Goal: Information Seeking & Learning: Learn about a topic

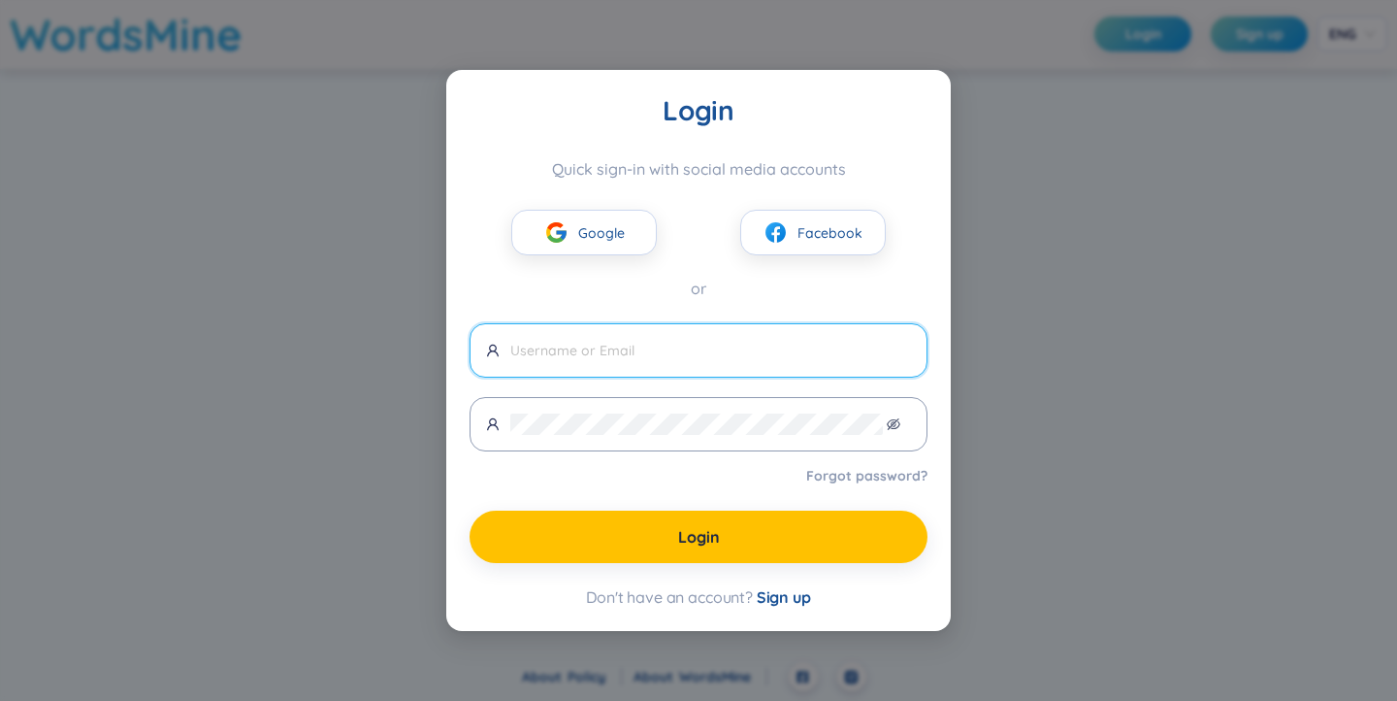
click at [595, 238] on span "Google" at bounding box center [601, 232] width 47 height 21
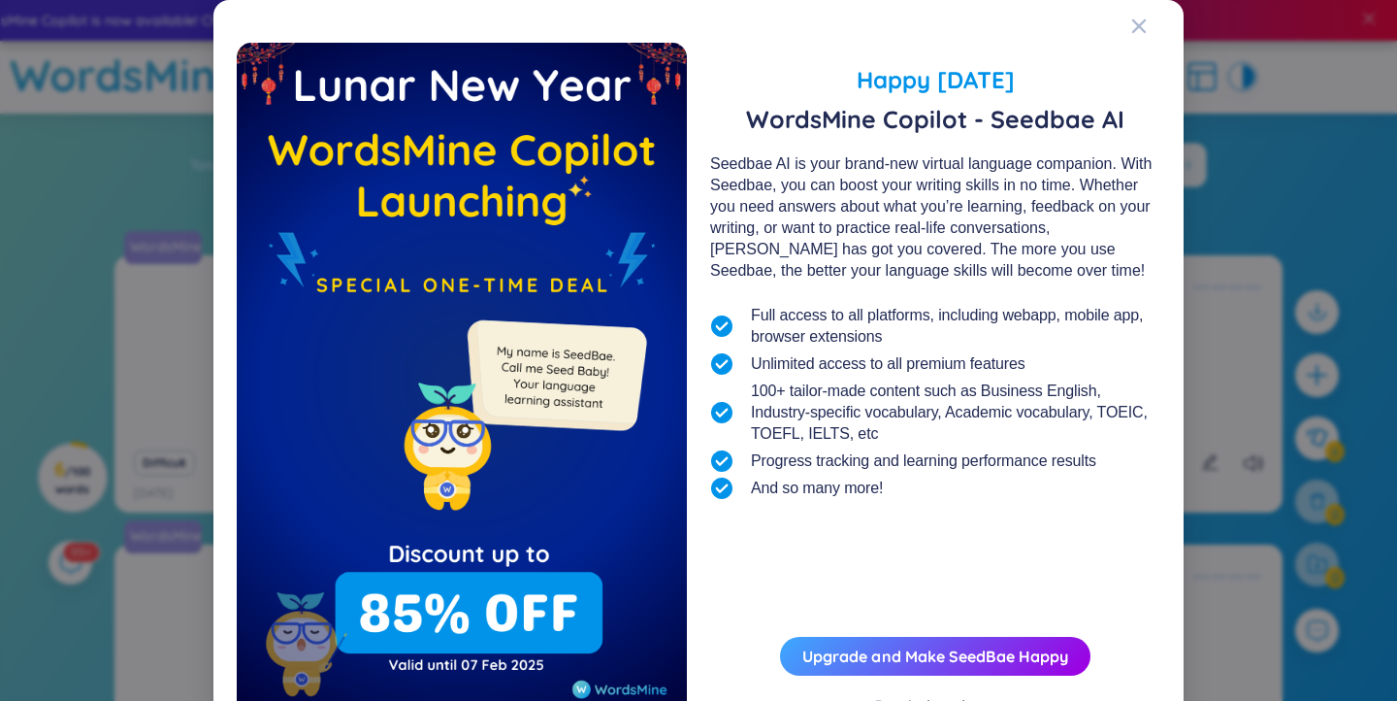
click at [1132, 18] on icon "Close" at bounding box center [1140, 26] width 16 height 16
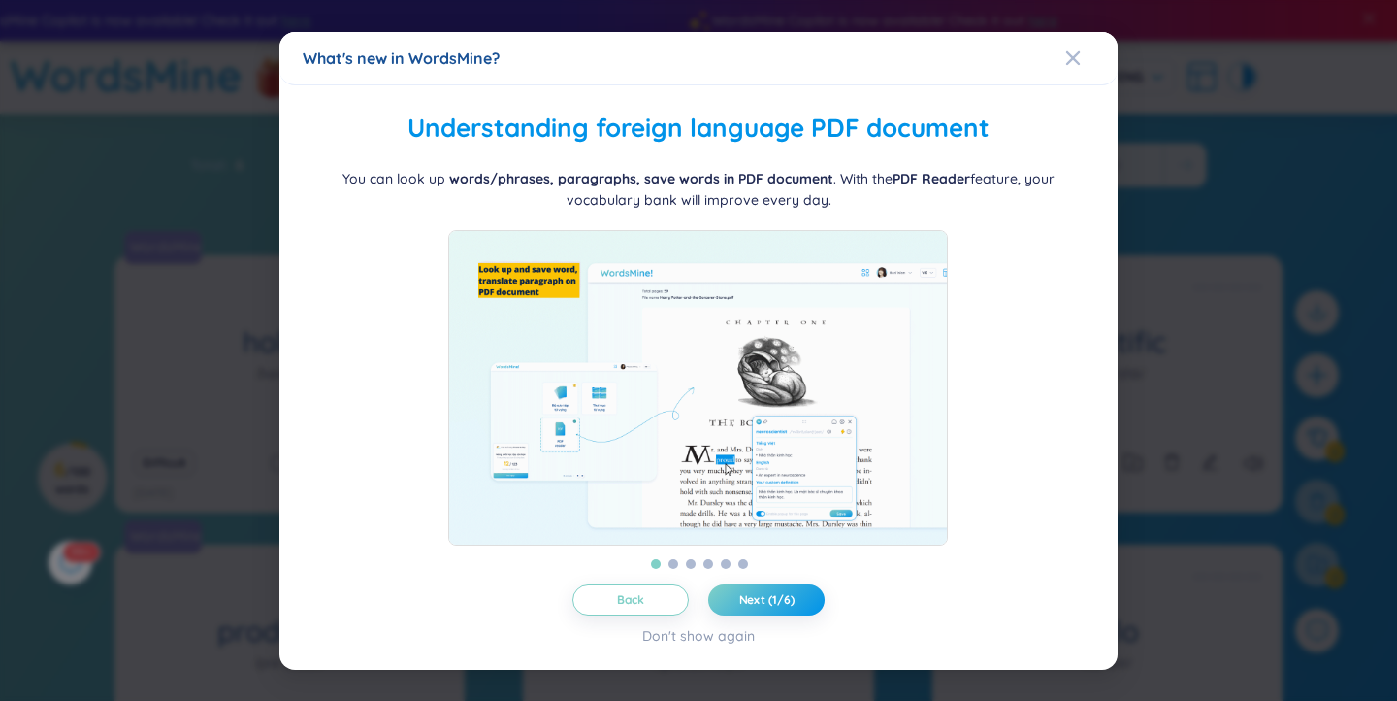
click at [1073, 50] on icon "Close" at bounding box center [1074, 57] width 14 height 14
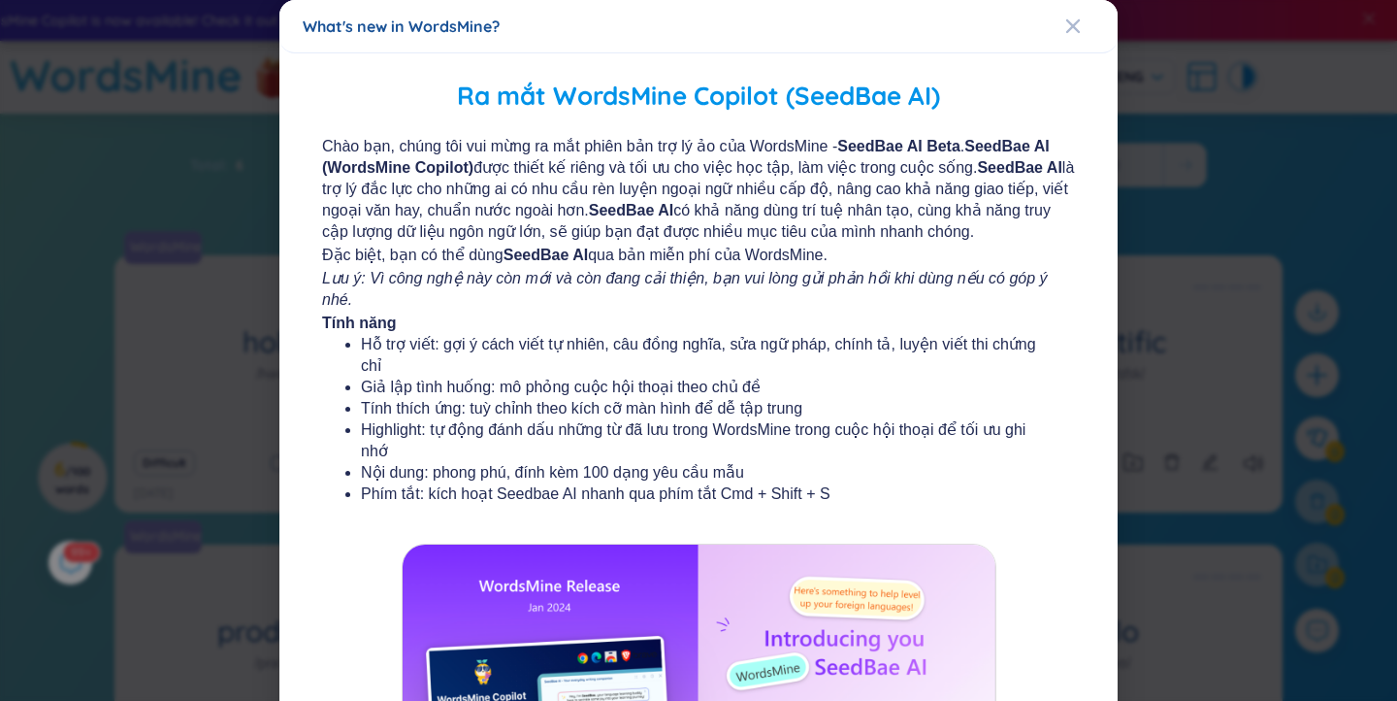
click at [1067, 16] on div "Close" at bounding box center [1074, 26] width 16 height 52
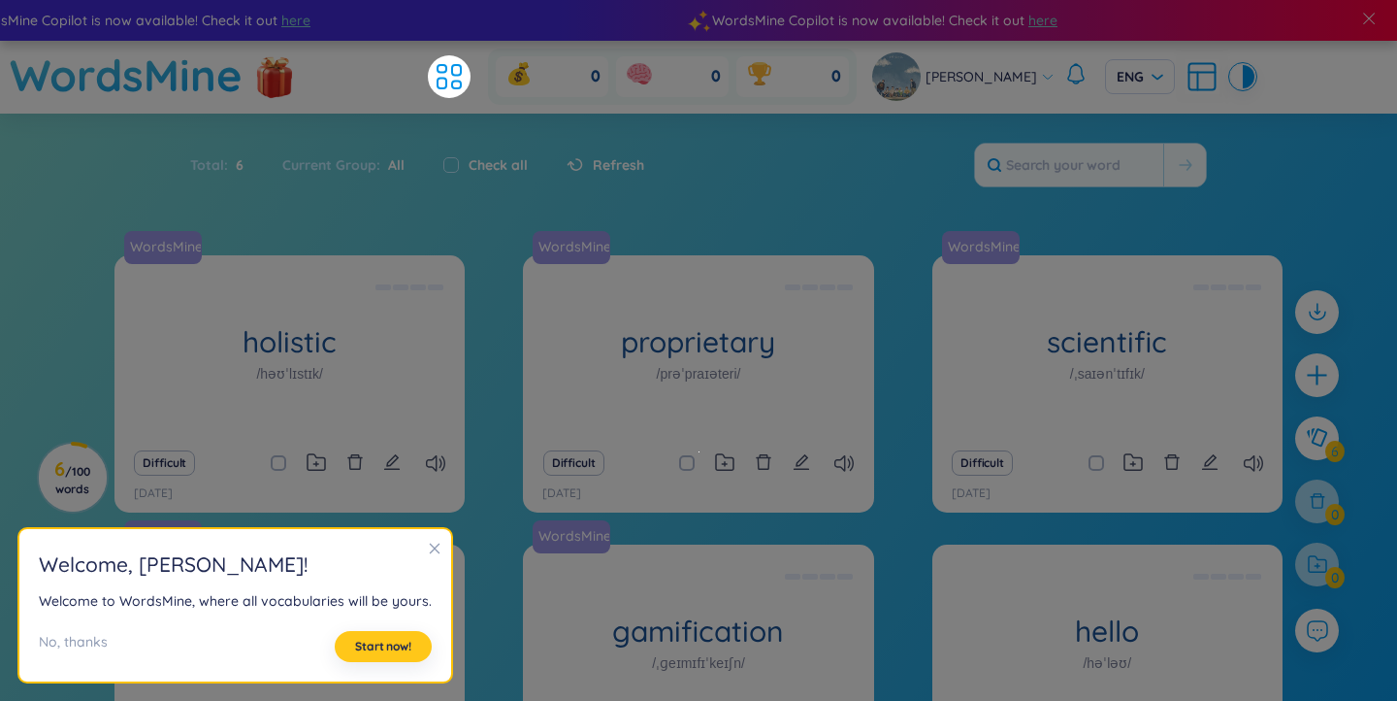
click at [387, 648] on span "Start now!" at bounding box center [383, 647] width 56 height 16
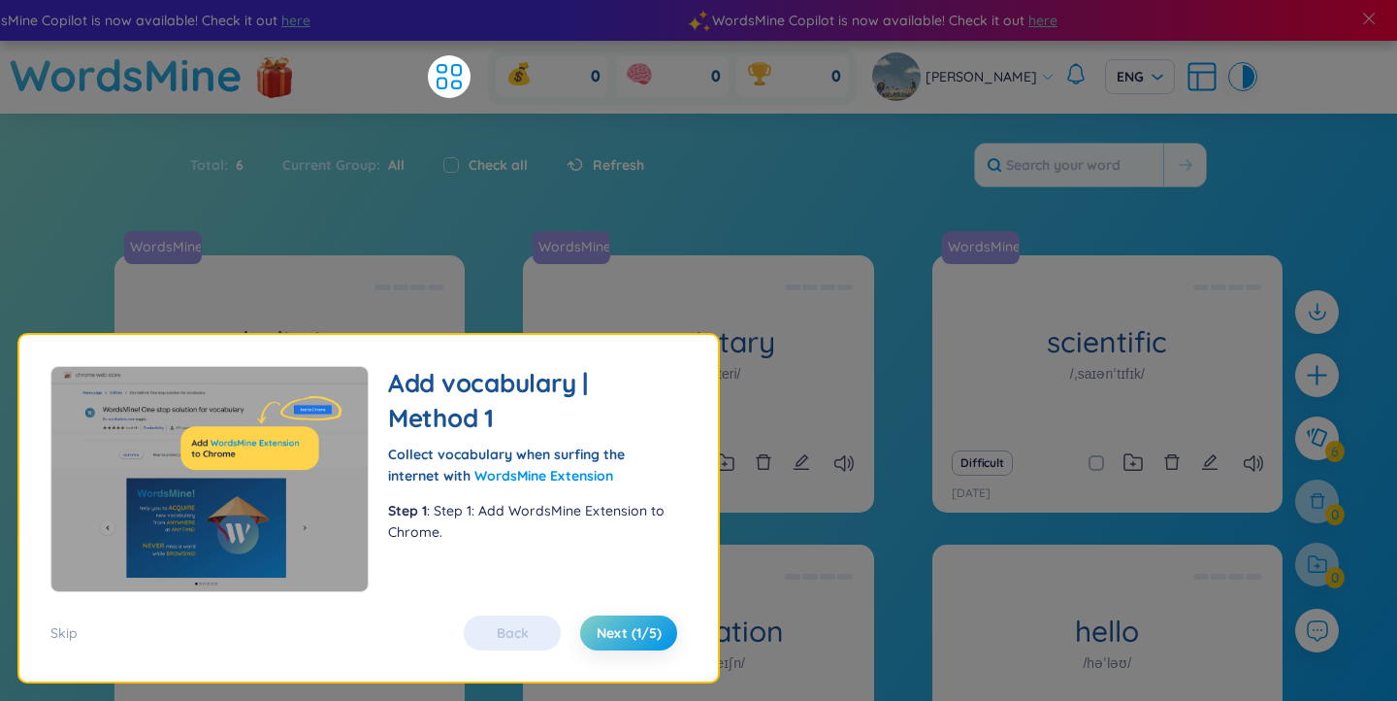
click at [657, 636] on span "Next (1/5)" at bounding box center [629, 632] width 65 height 19
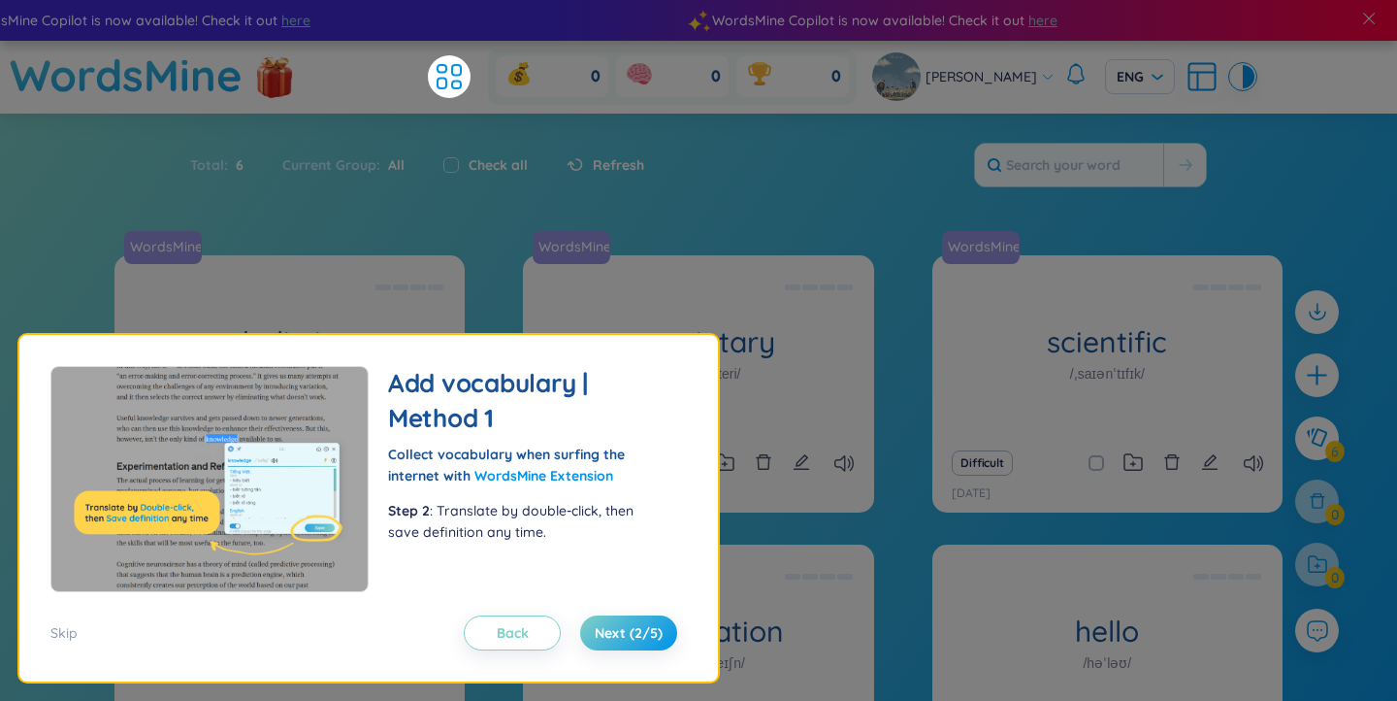
click at [657, 636] on span "Next (2/5)" at bounding box center [629, 632] width 68 height 19
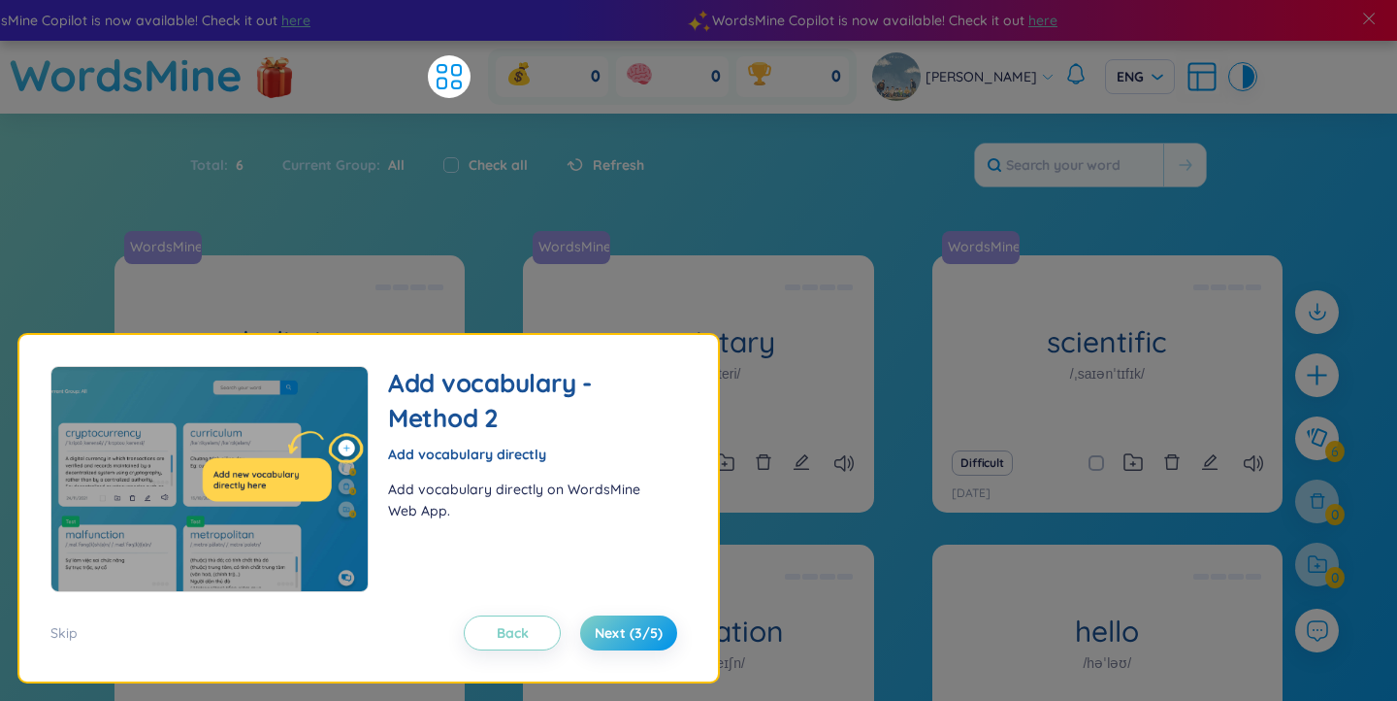
click at [621, 642] on button "Next (3/5)" at bounding box center [628, 632] width 97 height 35
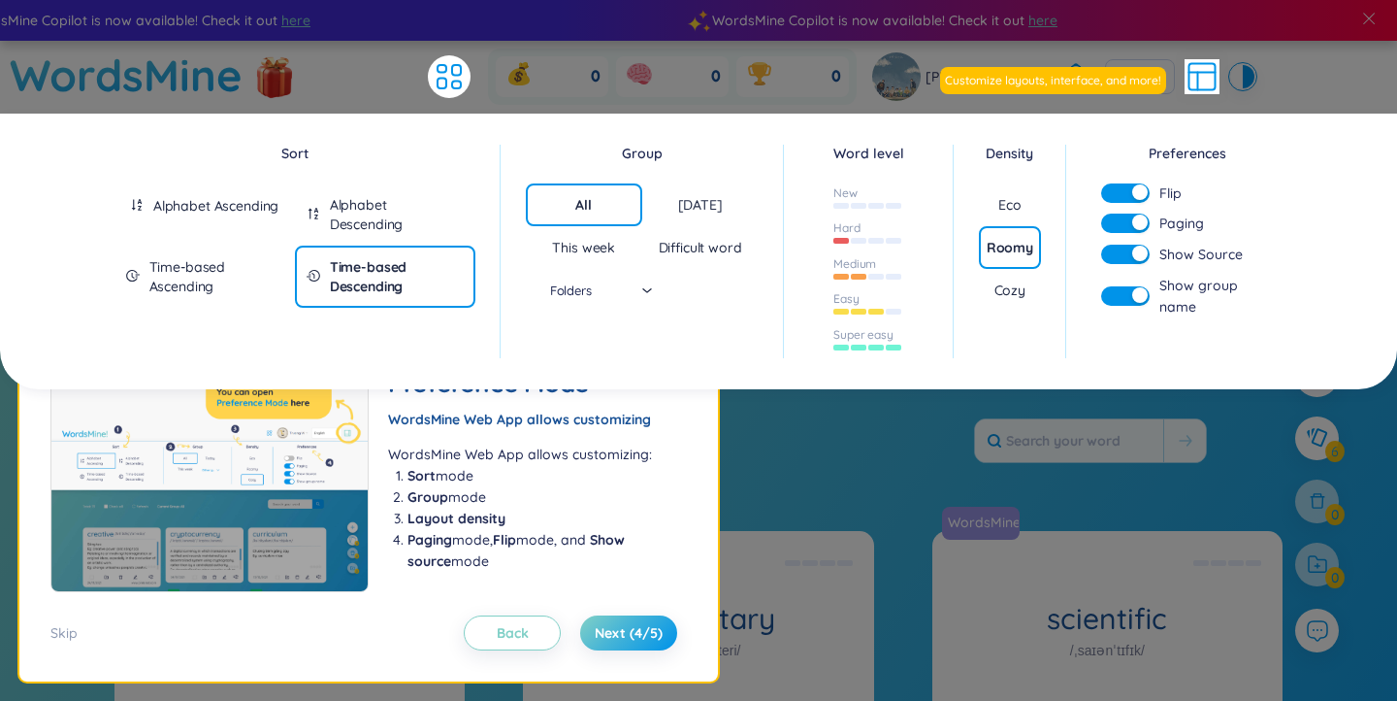
click at [664, 467] on li "Sort mode" at bounding box center [538, 475] width 260 height 21
click at [636, 637] on span "Next (4/5)" at bounding box center [629, 632] width 68 height 19
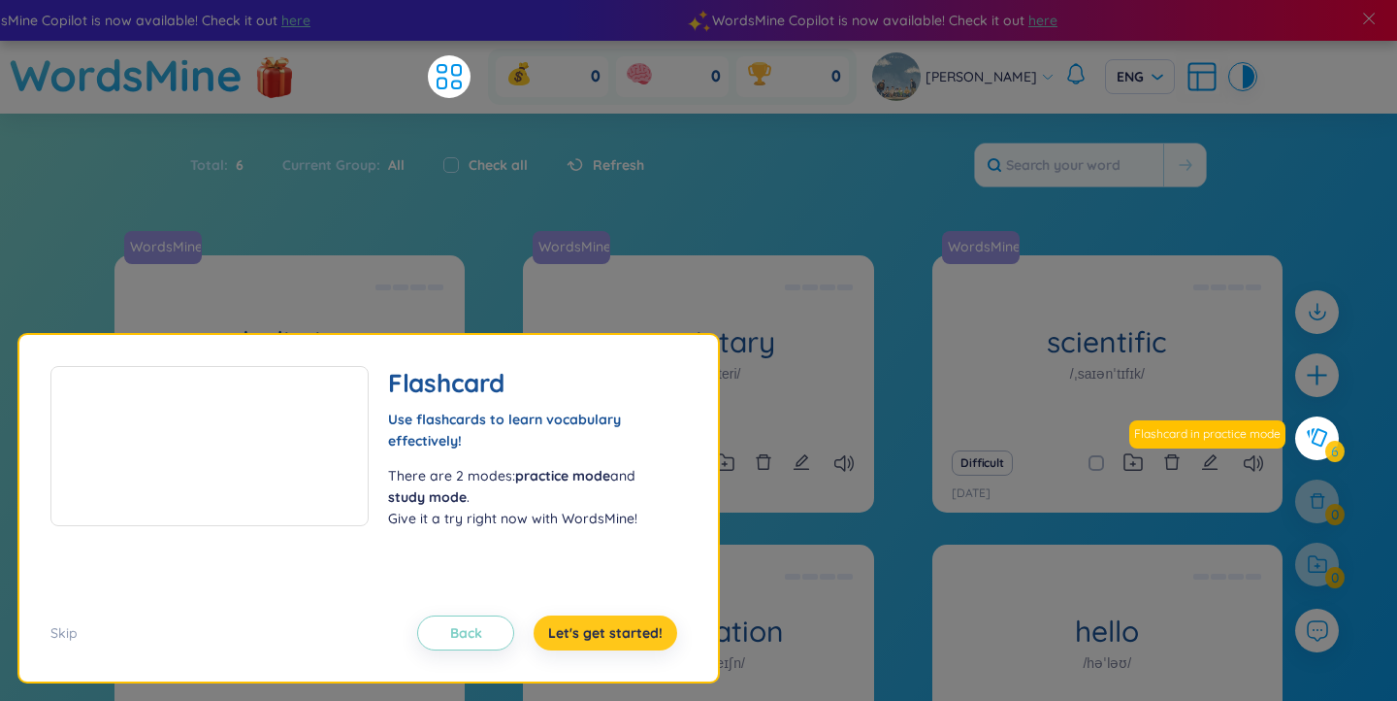
click at [636, 637] on span "Let's get started!" at bounding box center [605, 632] width 115 height 19
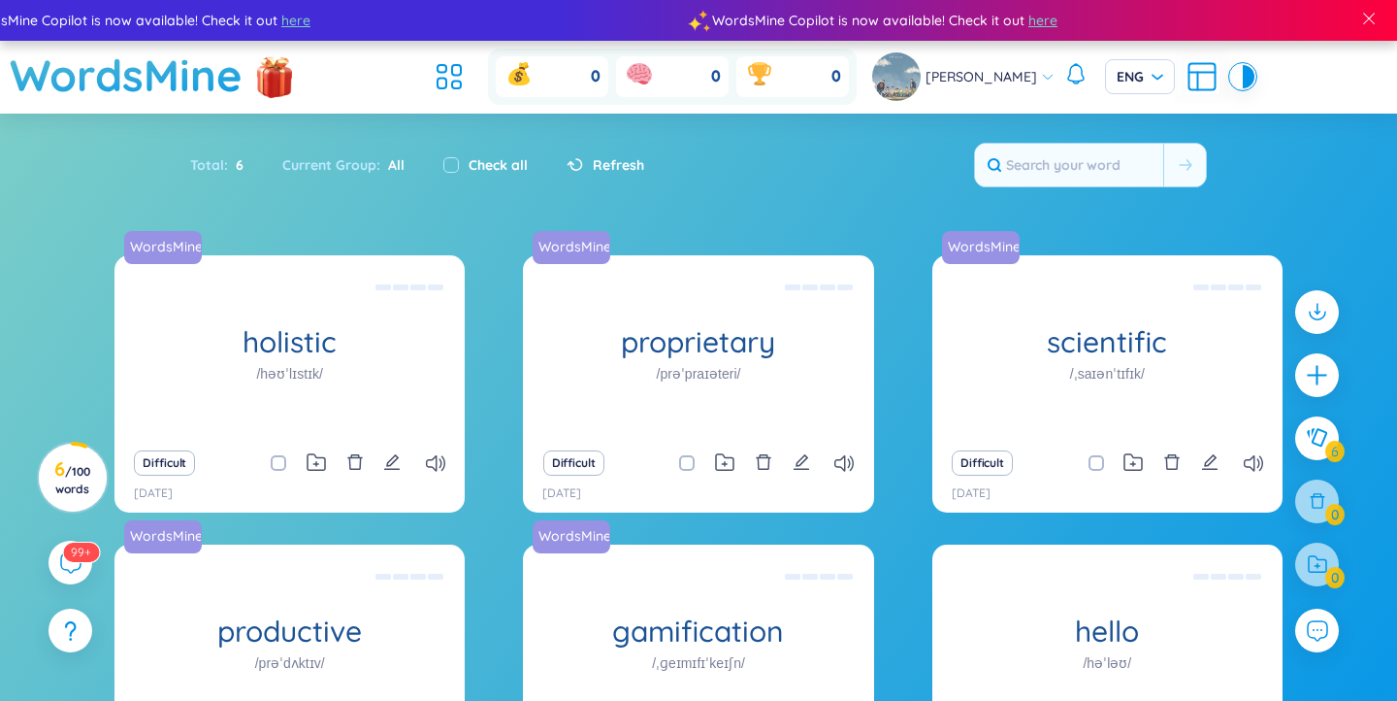
click at [706, 385] on div "proprietary /prəˈpraɪəteri/" at bounding box center [698, 347] width 350 height 184
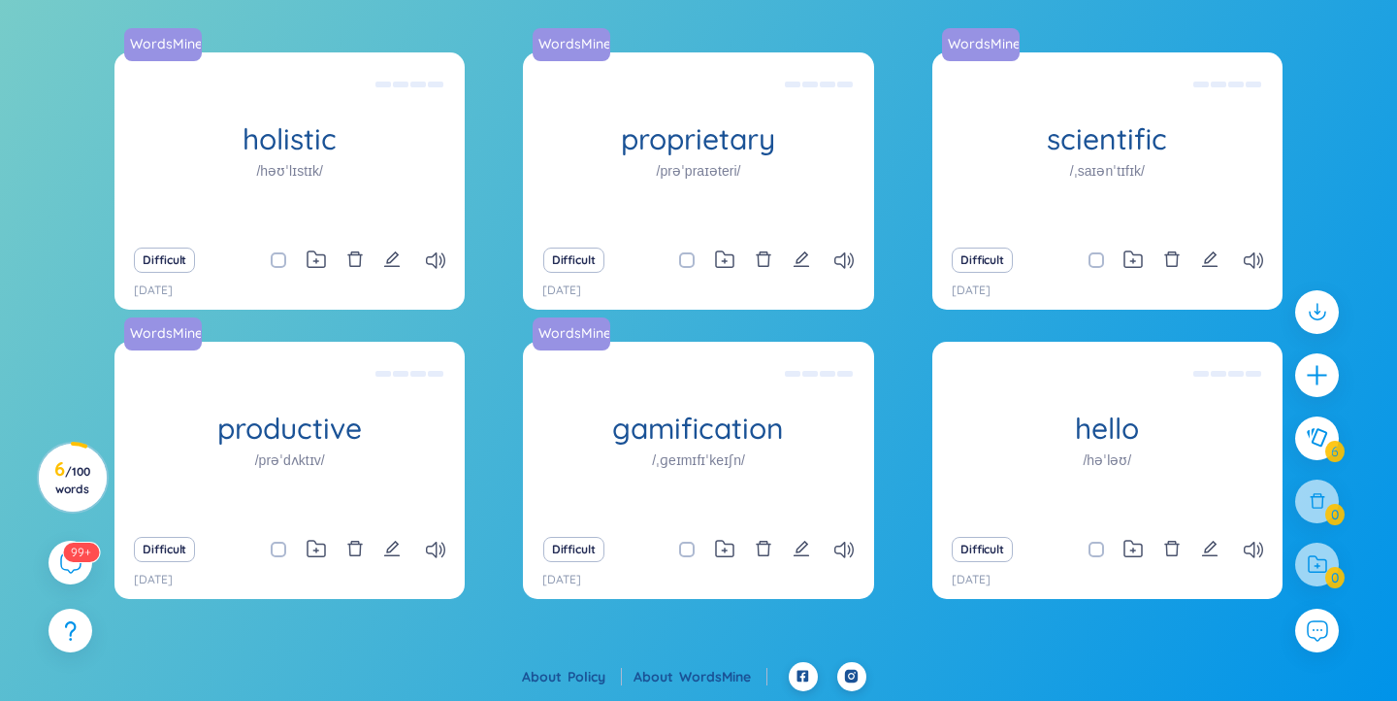
click at [350, 487] on div "productive /prəˈdʌktɪv/" at bounding box center [290, 434] width 350 height 184
click at [1031, 448] on div "hello /həˈləʊ/" at bounding box center [1108, 434] width 350 height 184
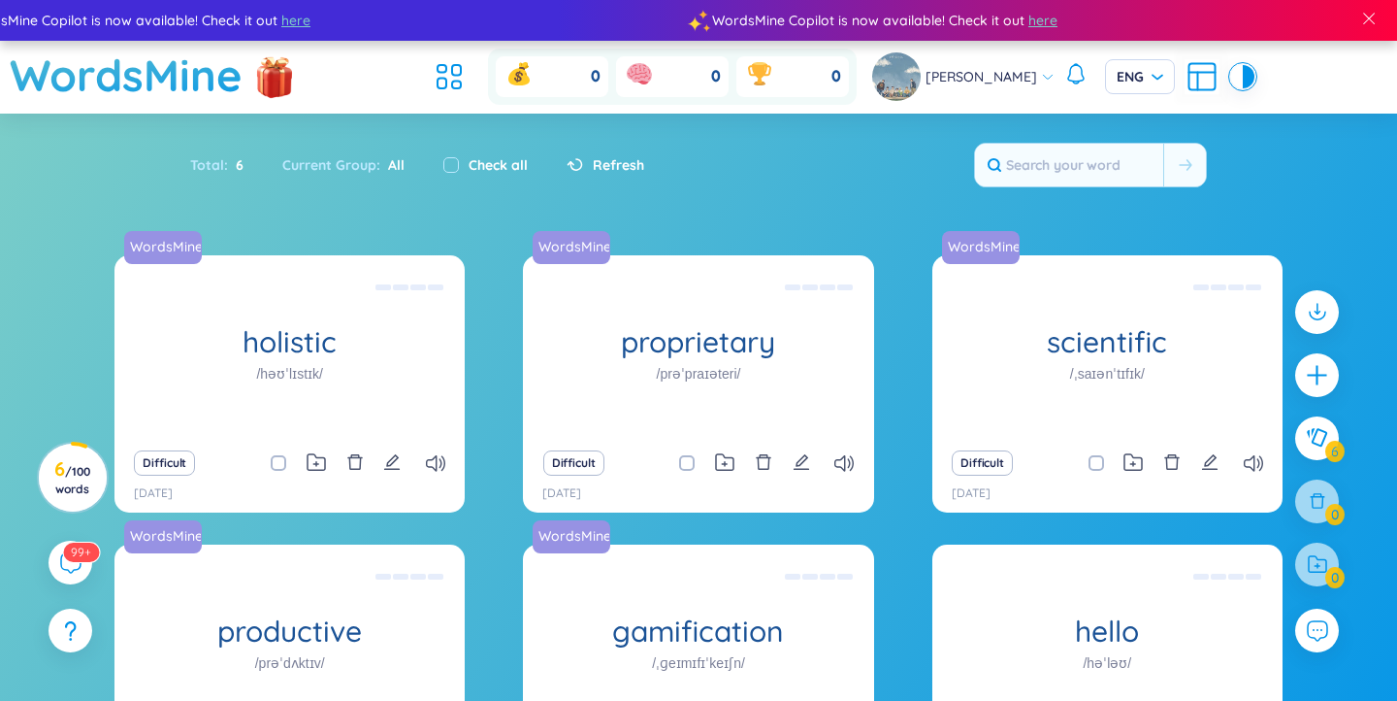
click at [1044, 153] on input "text" at bounding box center [1069, 165] width 188 height 43
click at [473, 168] on label "Check all" at bounding box center [498, 164] width 59 height 21
checkbox input "true"
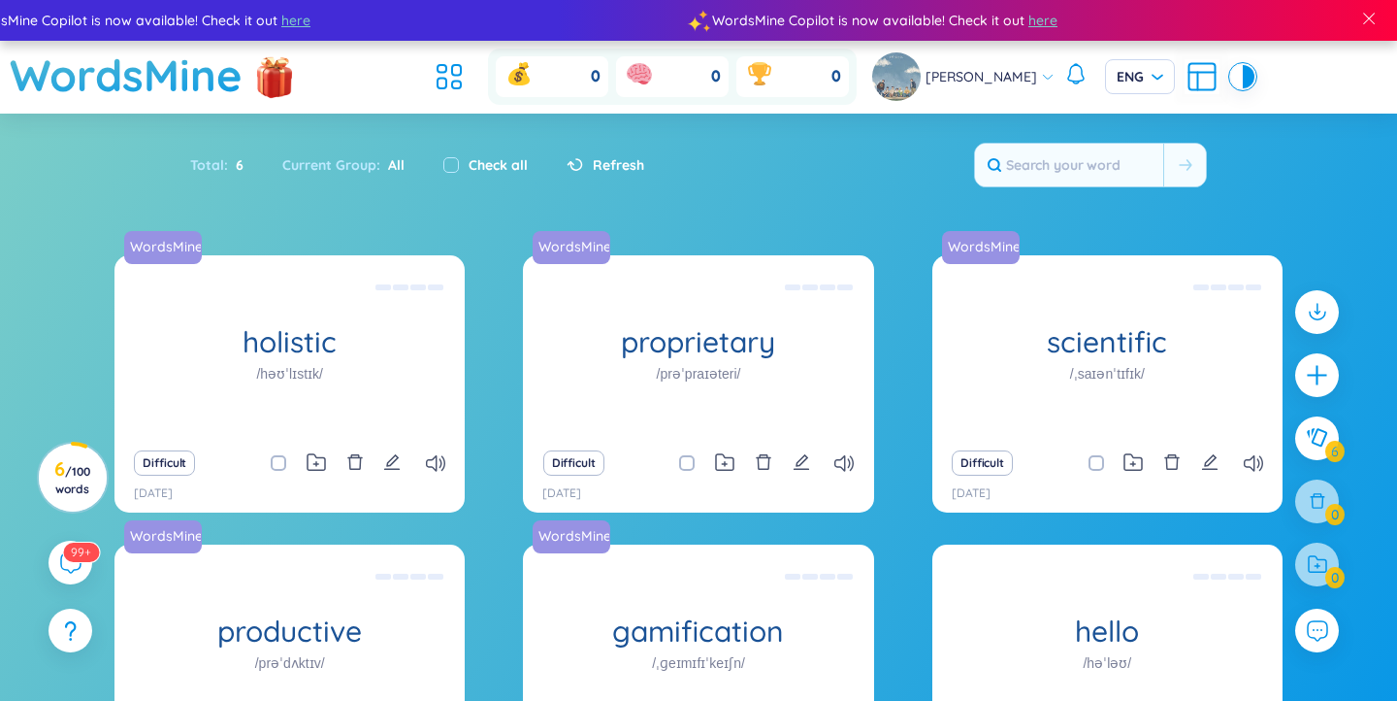
checkbox input "true"
click at [473, 168] on label "Check all" at bounding box center [498, 164] width 59 height 21
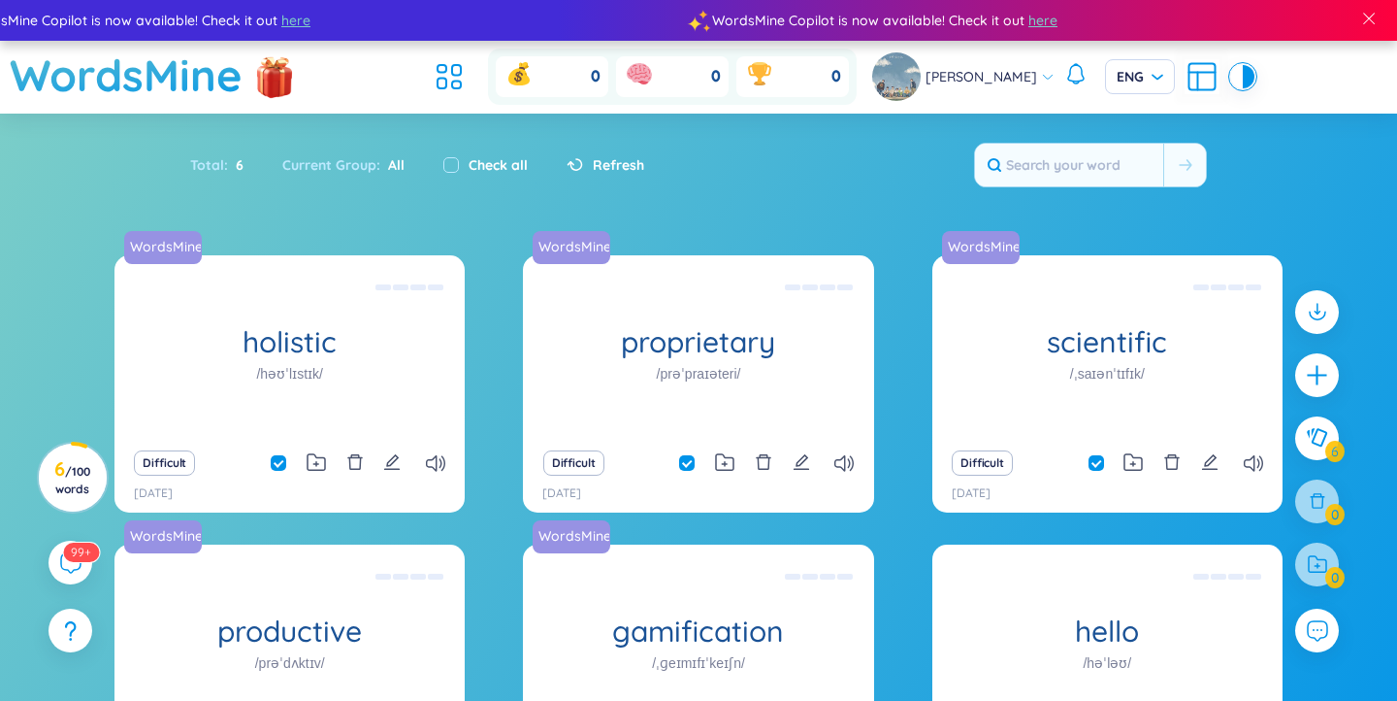
checkbox input "false"
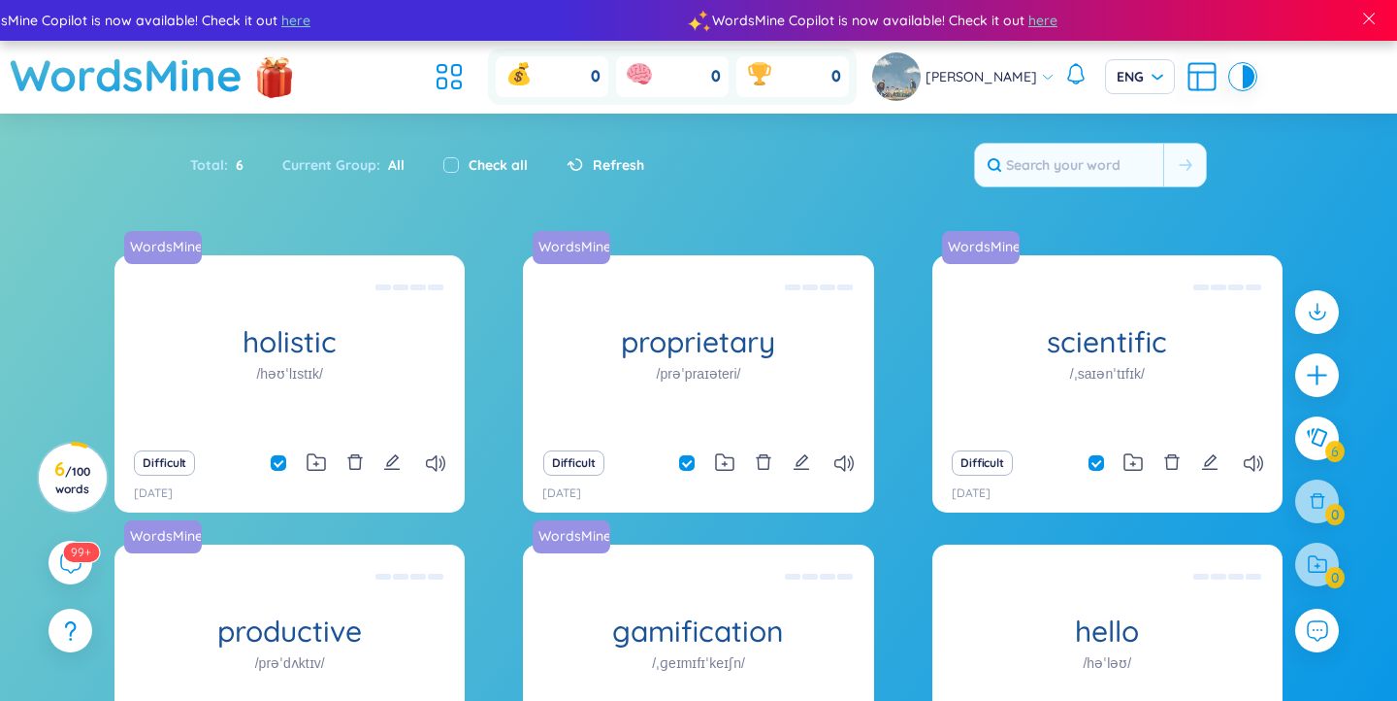
checkbox input "false"
click at [473, 168] on label "Check all" at bounding box center [498, 164] width 59 height 21
checkbox input "true"
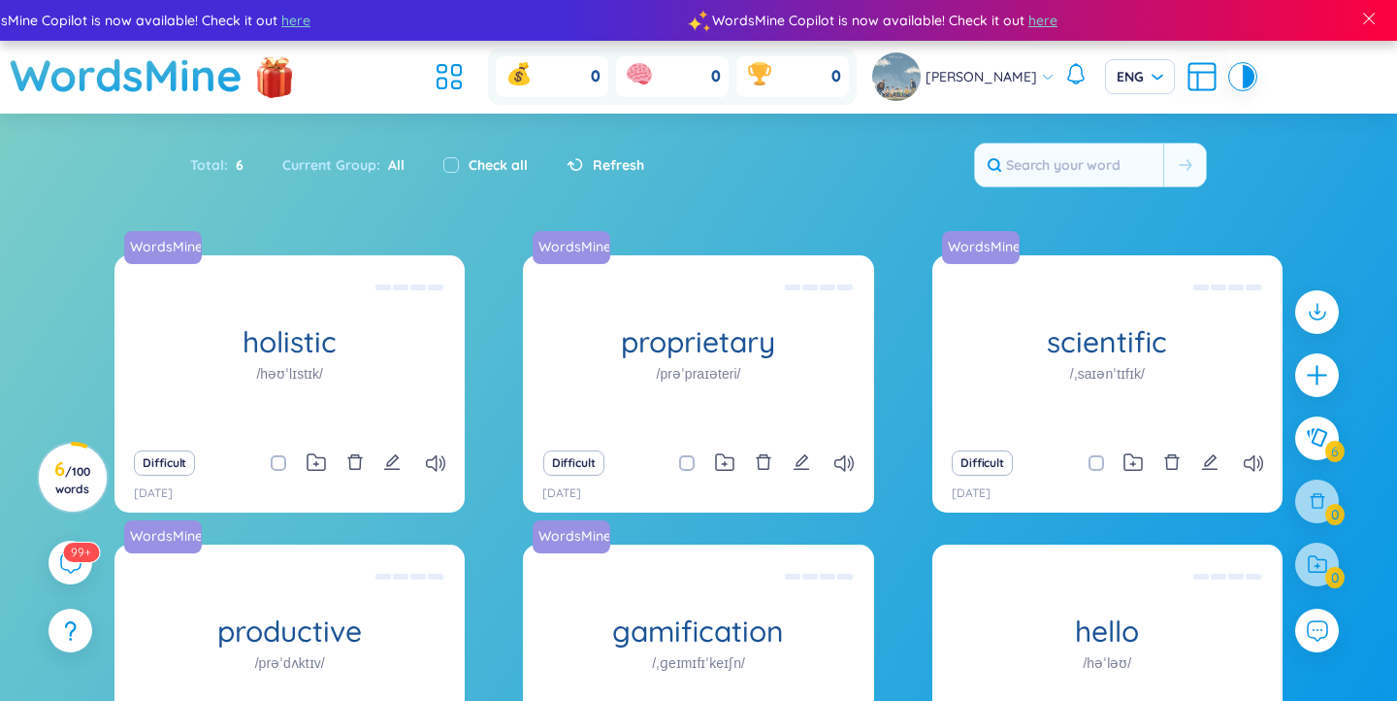
checkbox input "true"
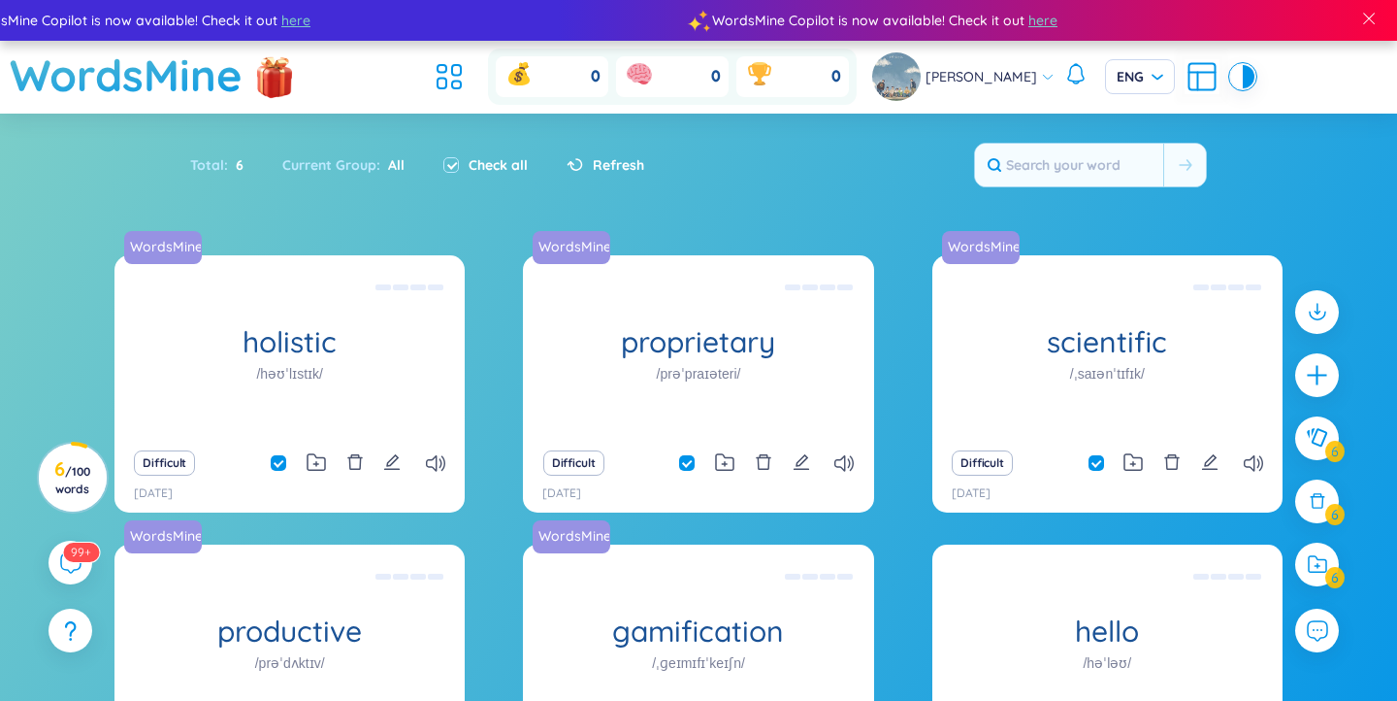
click at [473, 168] on label "Check all" at bounding box center [498, 164] width 59 height 21
checkbox input "false"
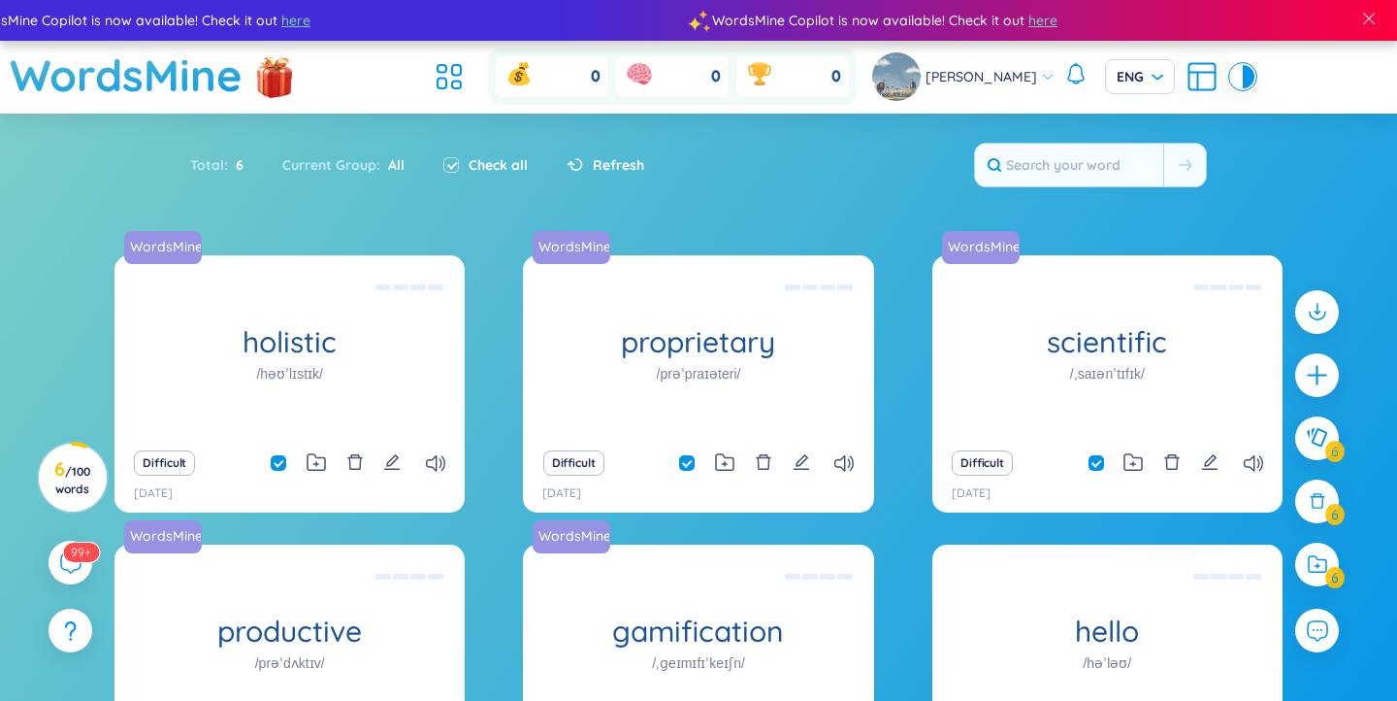
checkbox input "false"
click at [473, 168] on label "Check all" at bounding box center [498, 164] width 59 height 21
checkbox input "true"
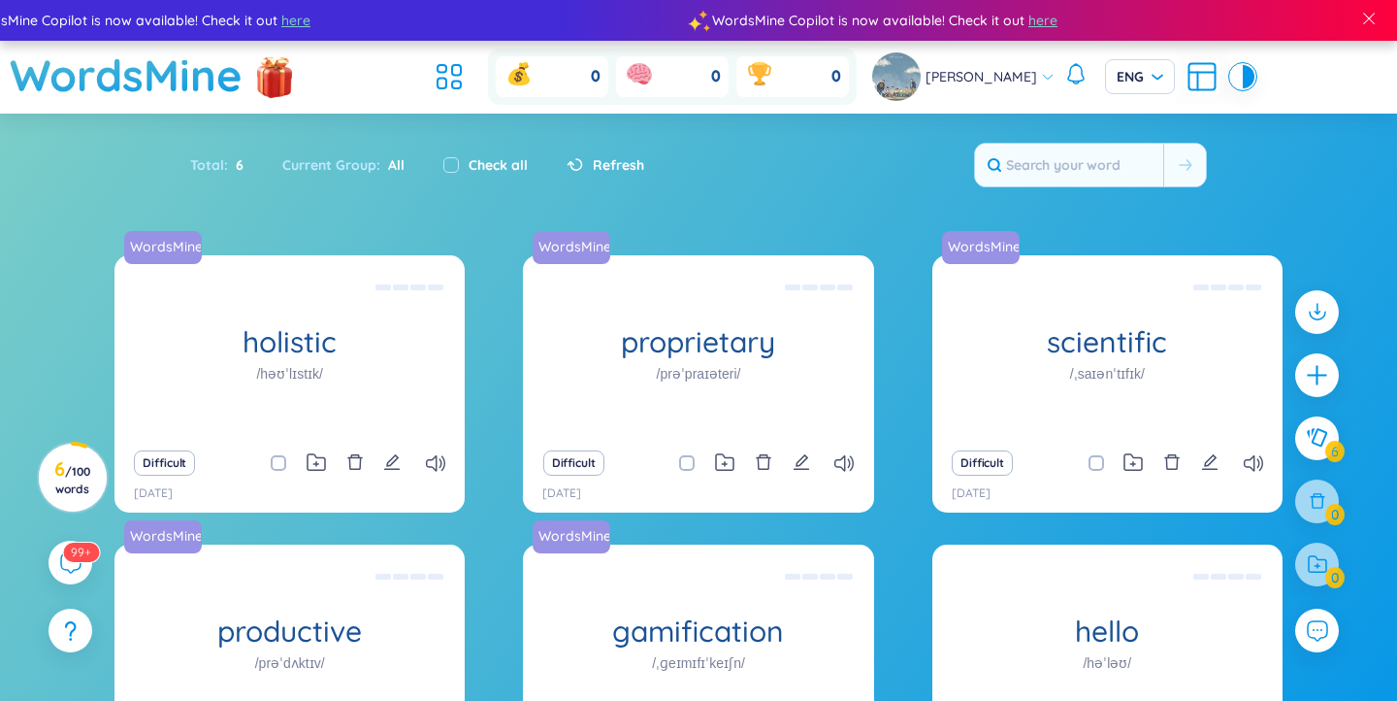
checkbox input "true"
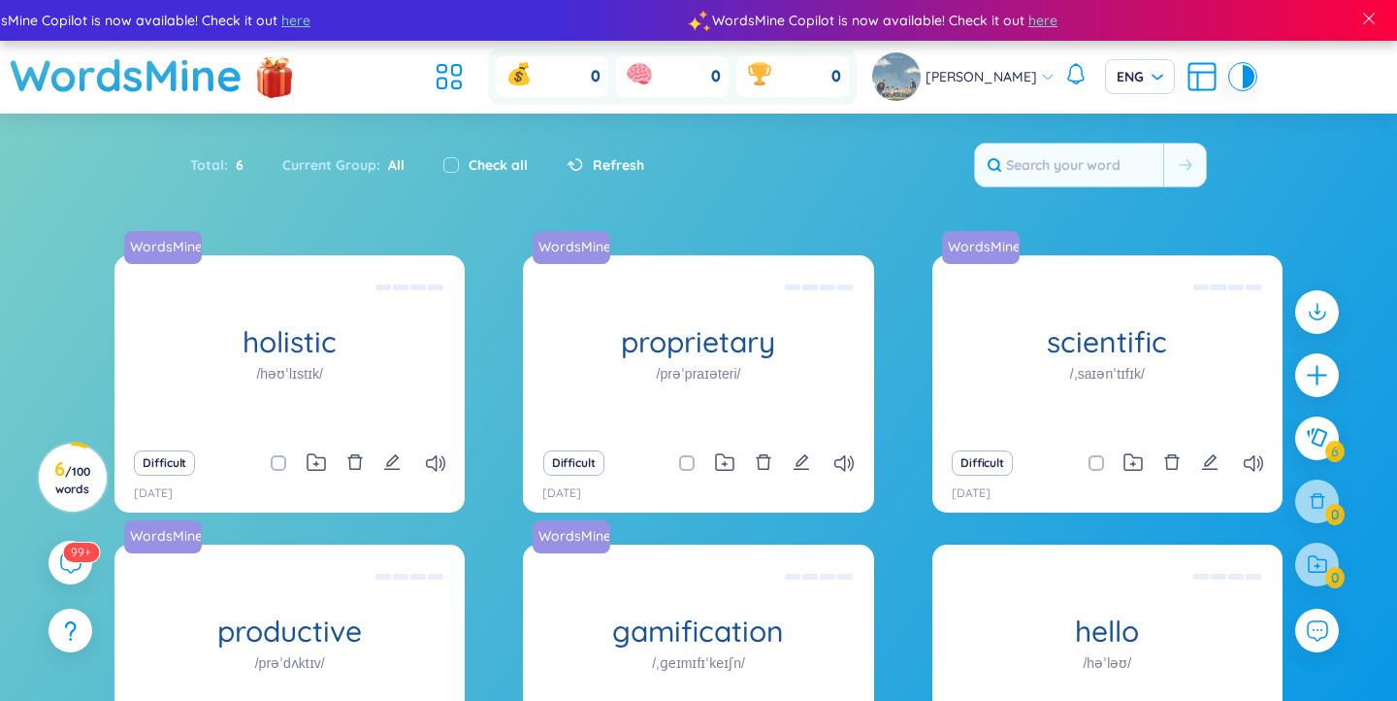
checkbox input "true"
click at [473, 168] on label "Check all" at bounding box center [498, 164] width 59 height 21
checkbox input "false"
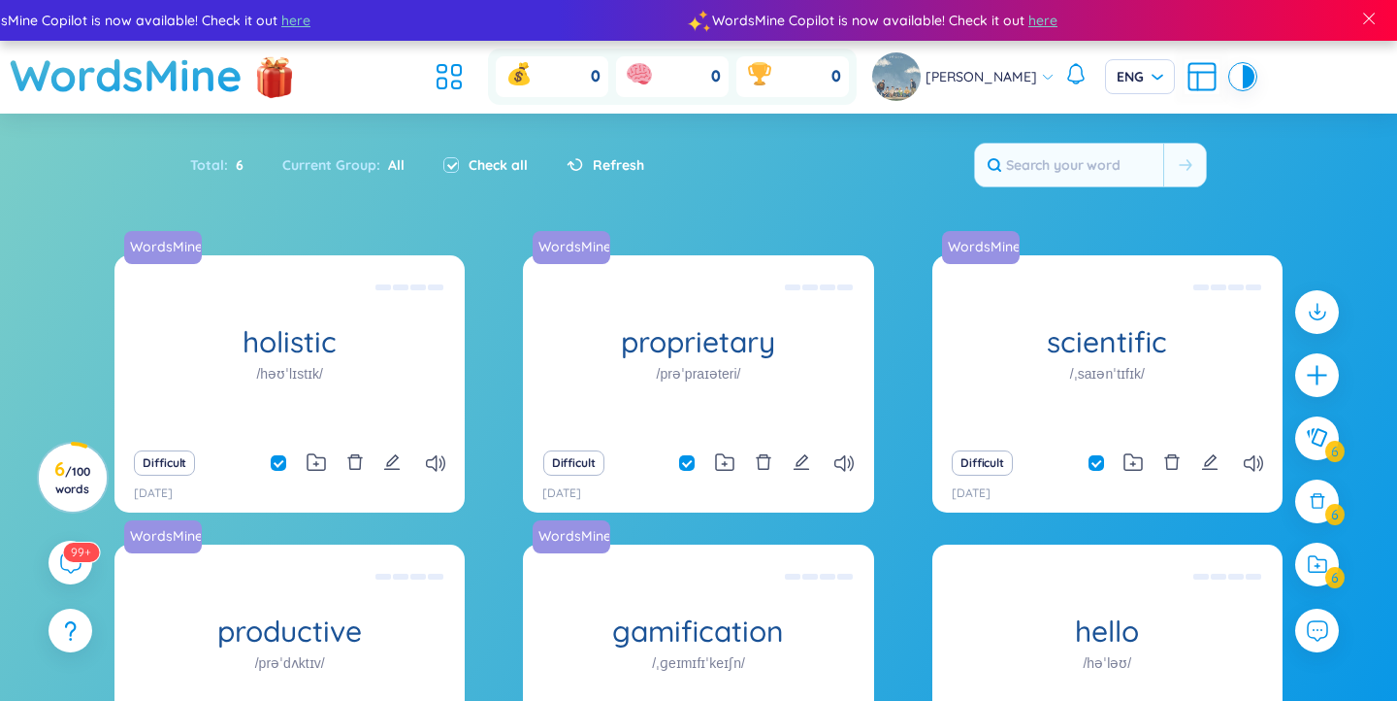
checkbox input "false"
click at [389, 164] on span "All" at bounding box center [392, 164] width 24 height 17
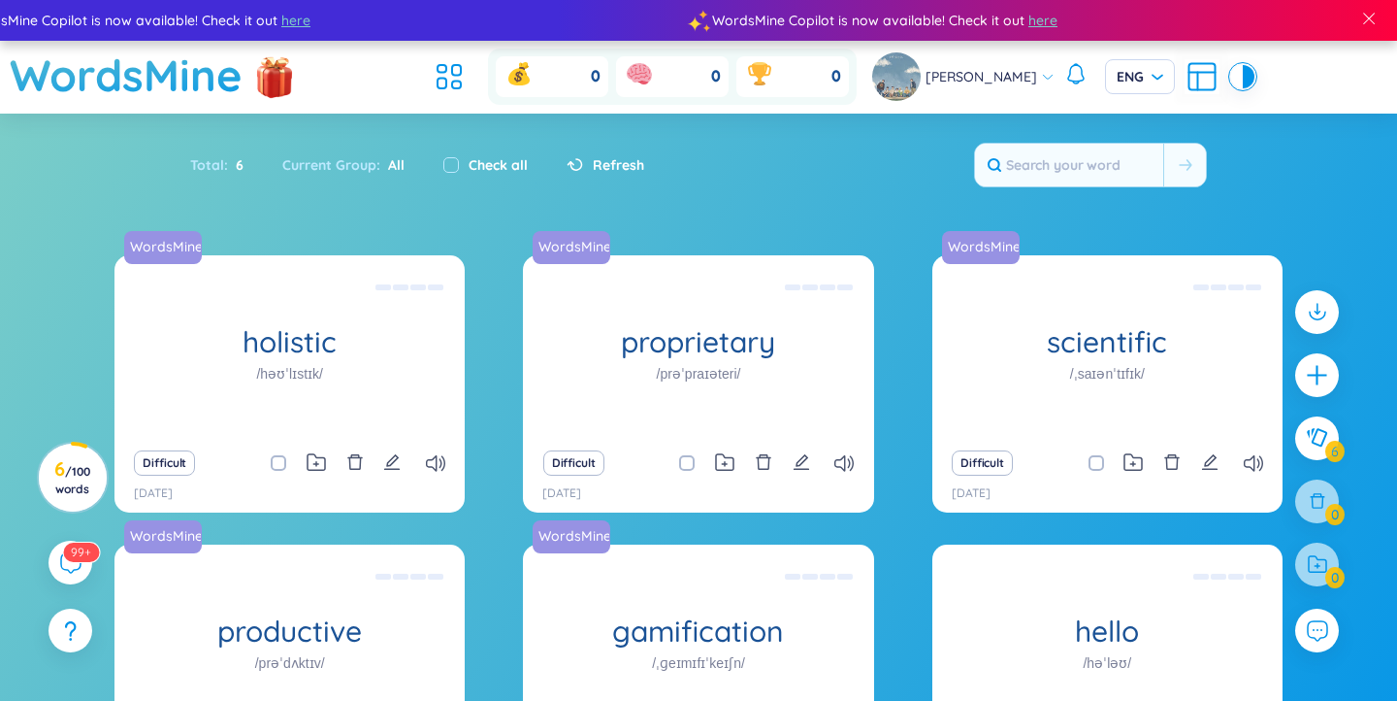
click at [322, 312] on div "holistic /həʊˈlɪstɪk/" at bounding box center [290, 347] width 350 height 184
click at [326, 312] on div "Toàn diện Eg: The holistic approach to healthcare takes into account the physic…" at bounding box center [289, 347] width 331 height 175
click at [339, 345] on div "Toàn diện Eg: The holistic approach to healthcare takes into account the physic…" at bounding box center [289, 347] width 331 height 175
click at [191, 345] on div "Toàn diện Eg: The holistic approach to healthcare takes into account the physic…" at bounding box center [289, 347] width 331 height 175
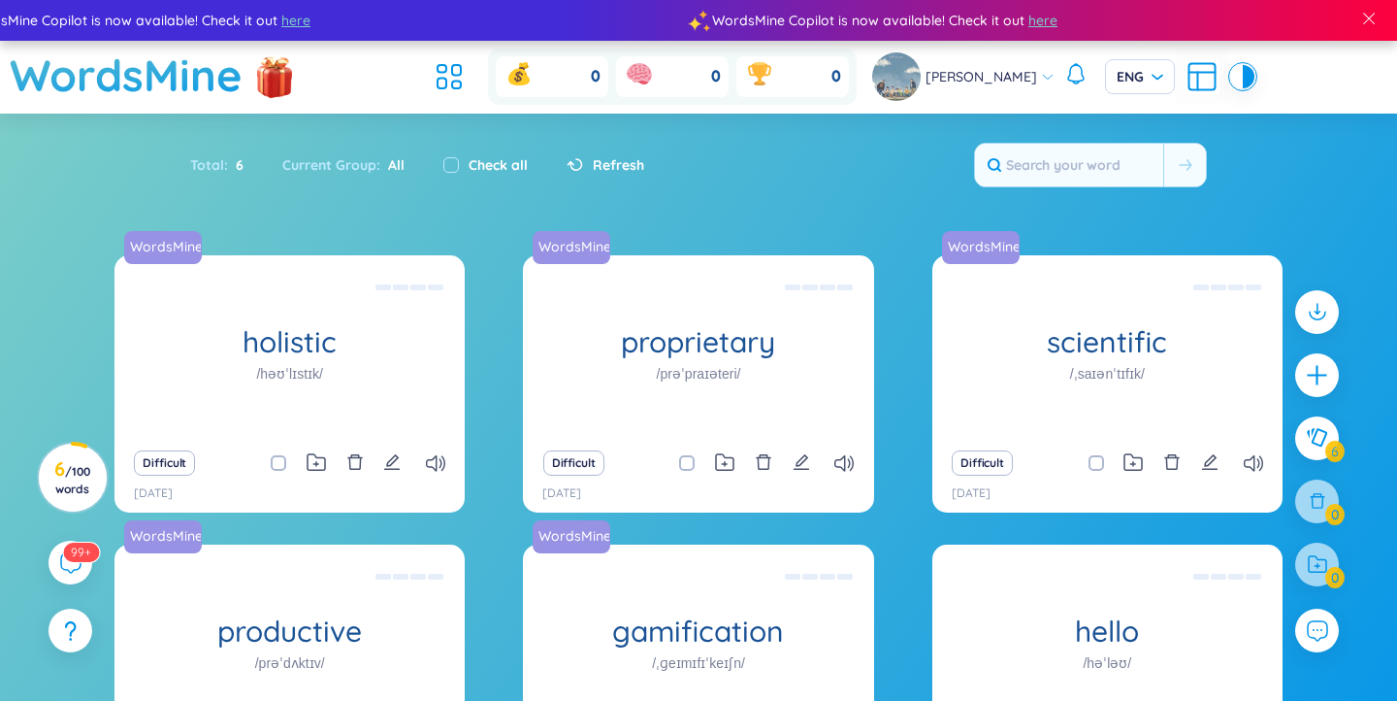
click at [376, 416] on div "Toàn diện Eg: The holistic approach to healthcare takes into account the physic…" at bounding box center [289, 347] width 331 height 175
click at [71, 479] on h3 "6 / 100 words" at bounding box center [72, 478] width 44 height 35
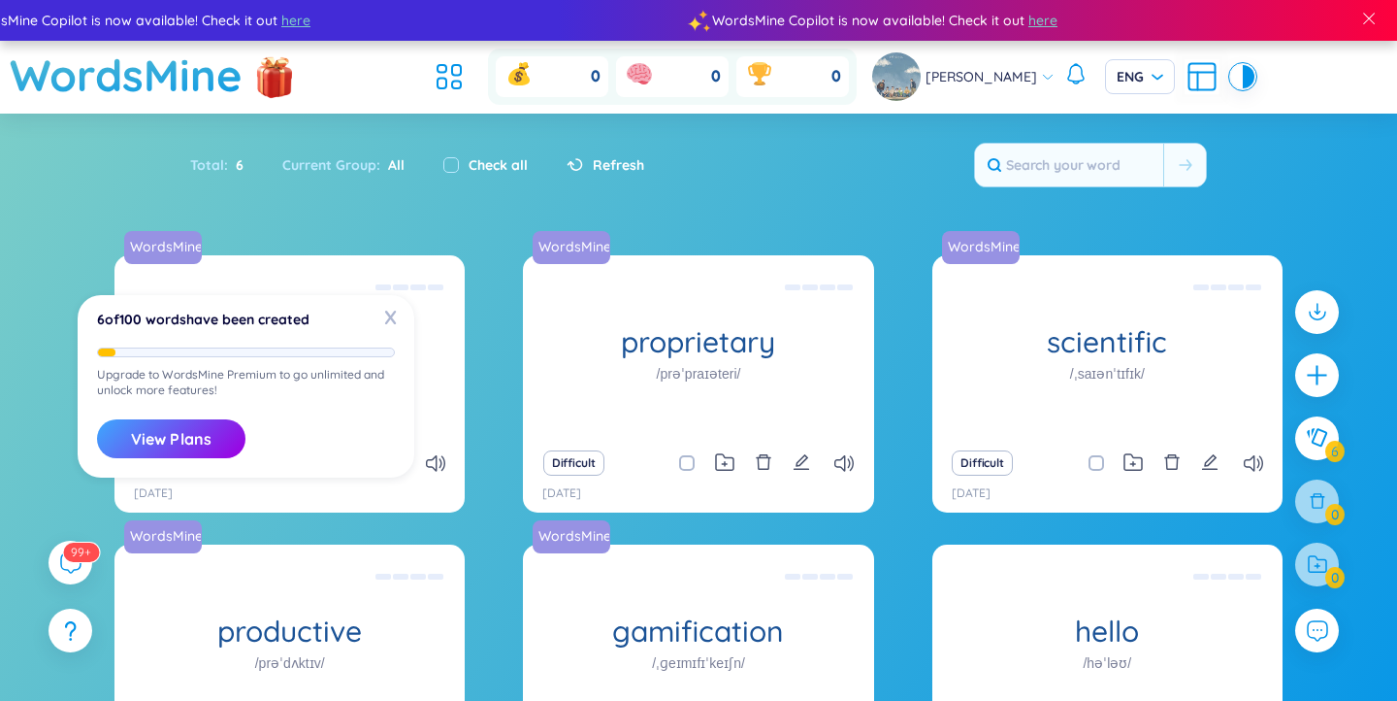
click at [174, 419] on button "View Plans" at bounding box center [171, 438] width 148 height 39
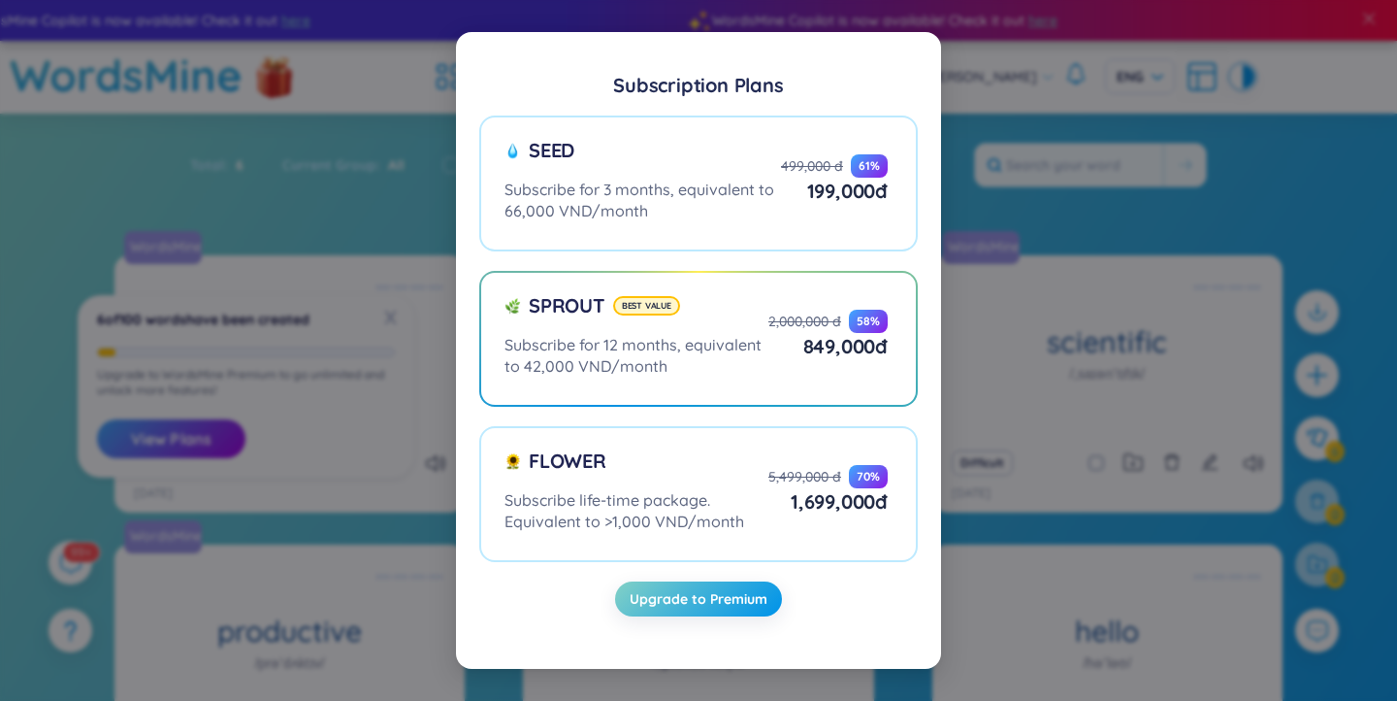
click at [1060, 272] on div "Subscription Plans Seed Subscribe for 3 months, equivalent to 66,000 VND/month …" at bounding box center [698, 350] width 1397 height 701
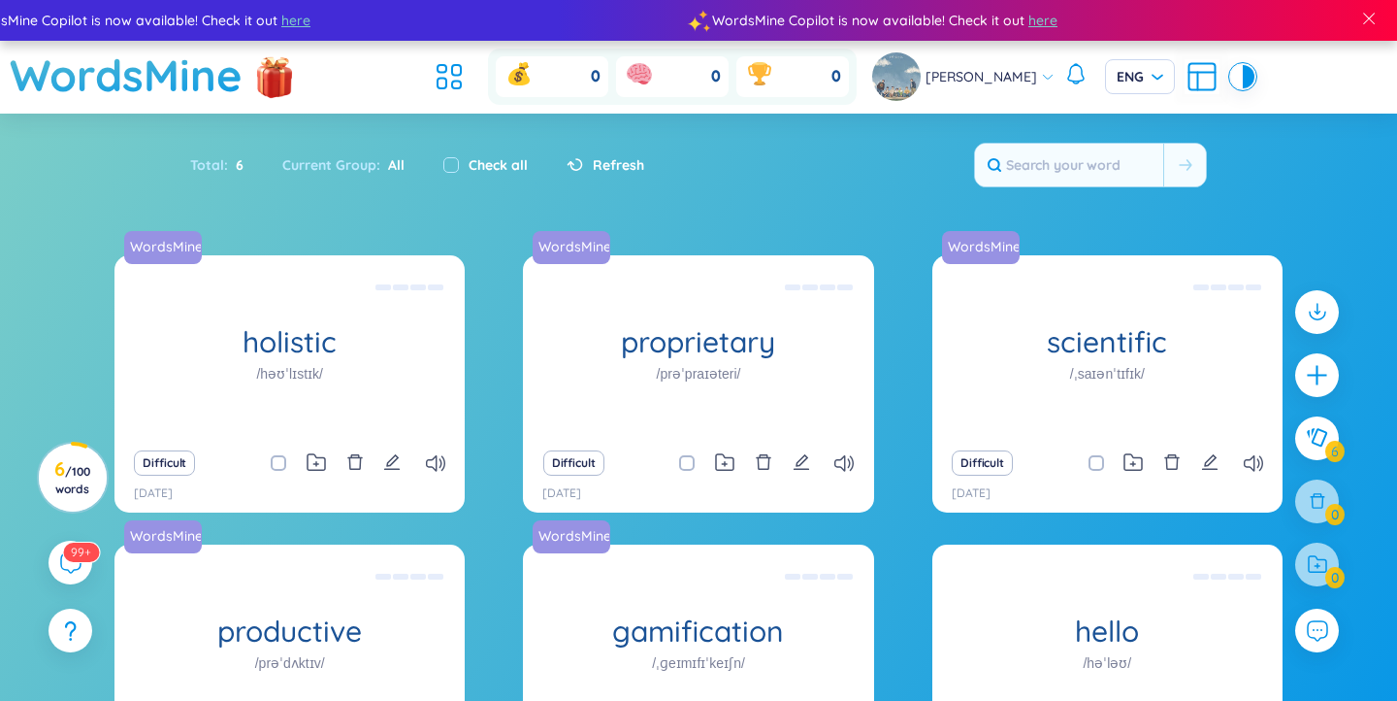
click at [467, 81] on icon at bounding box center [449, 76] width 35 height 35
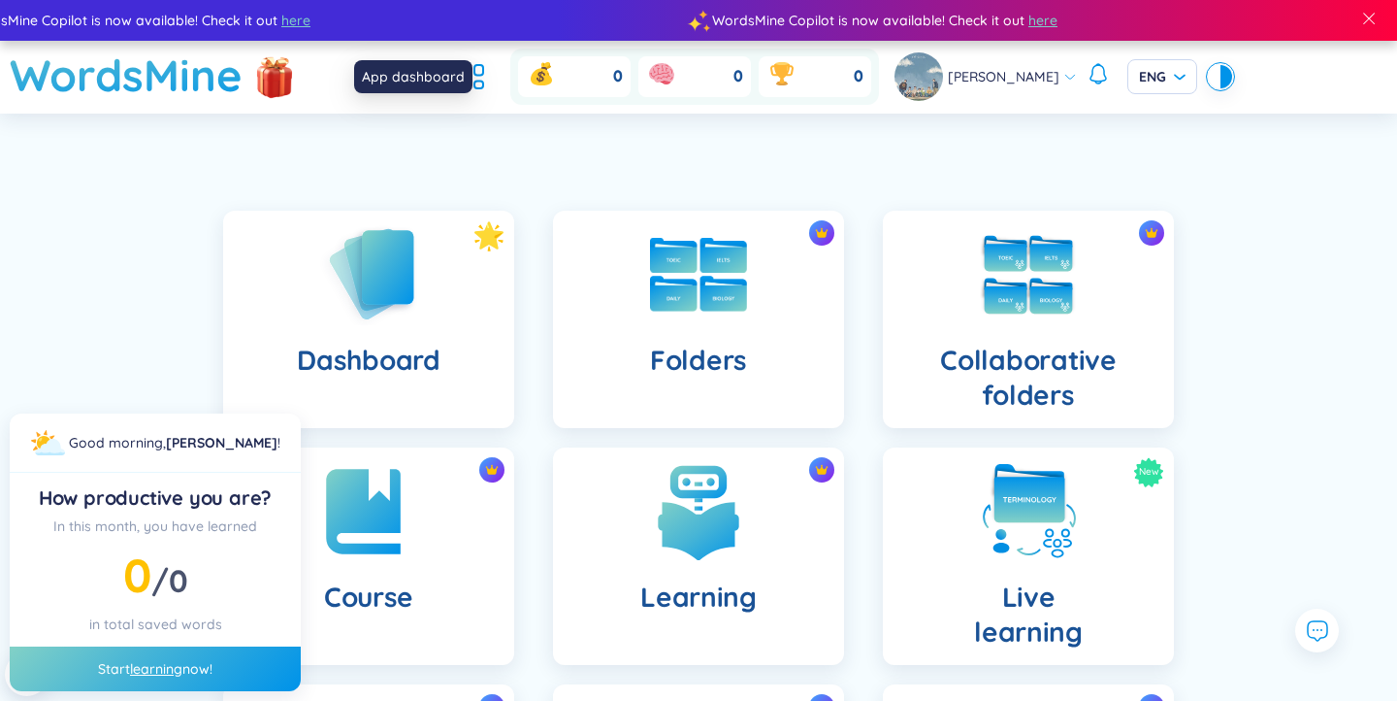
click at [420, 305] on div "Dashboard" at bounding box center [368, 319] width 291 height 217
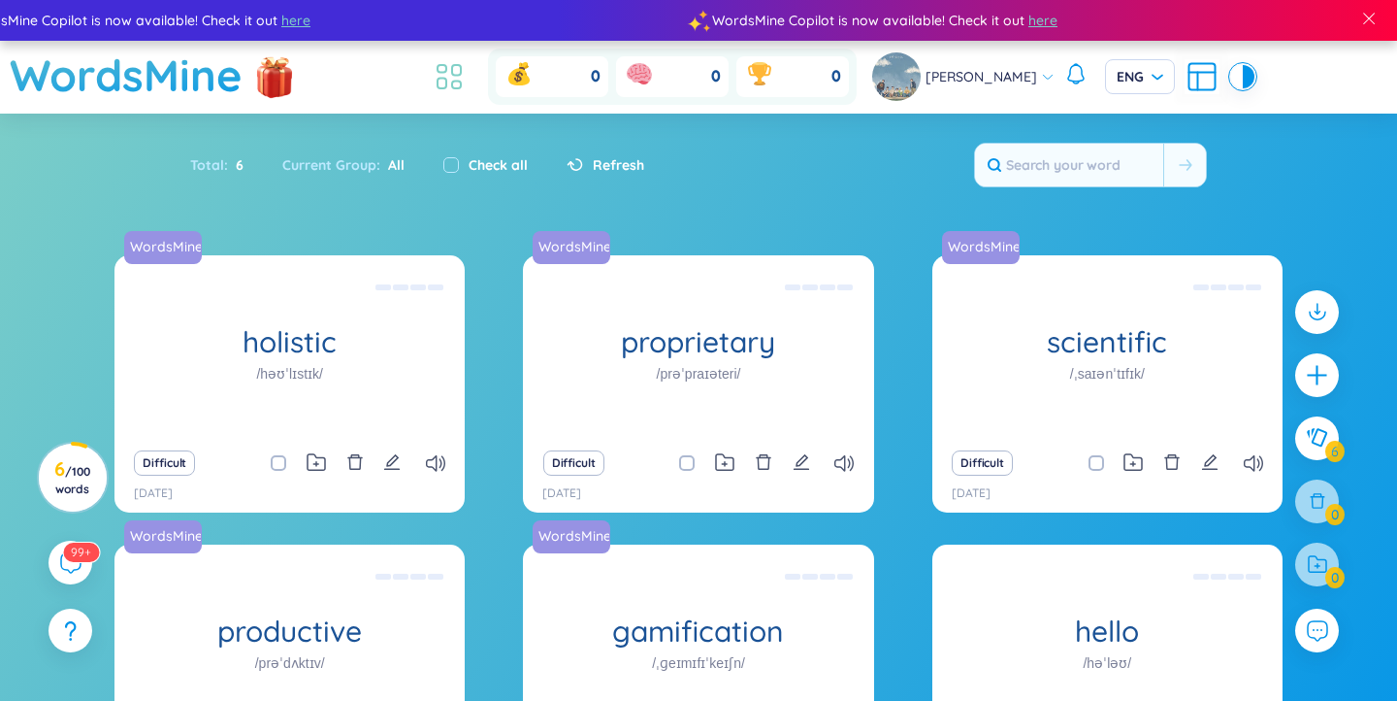
click at [467, 75] on icon at bounding box center [449, 76] width 35 height 35
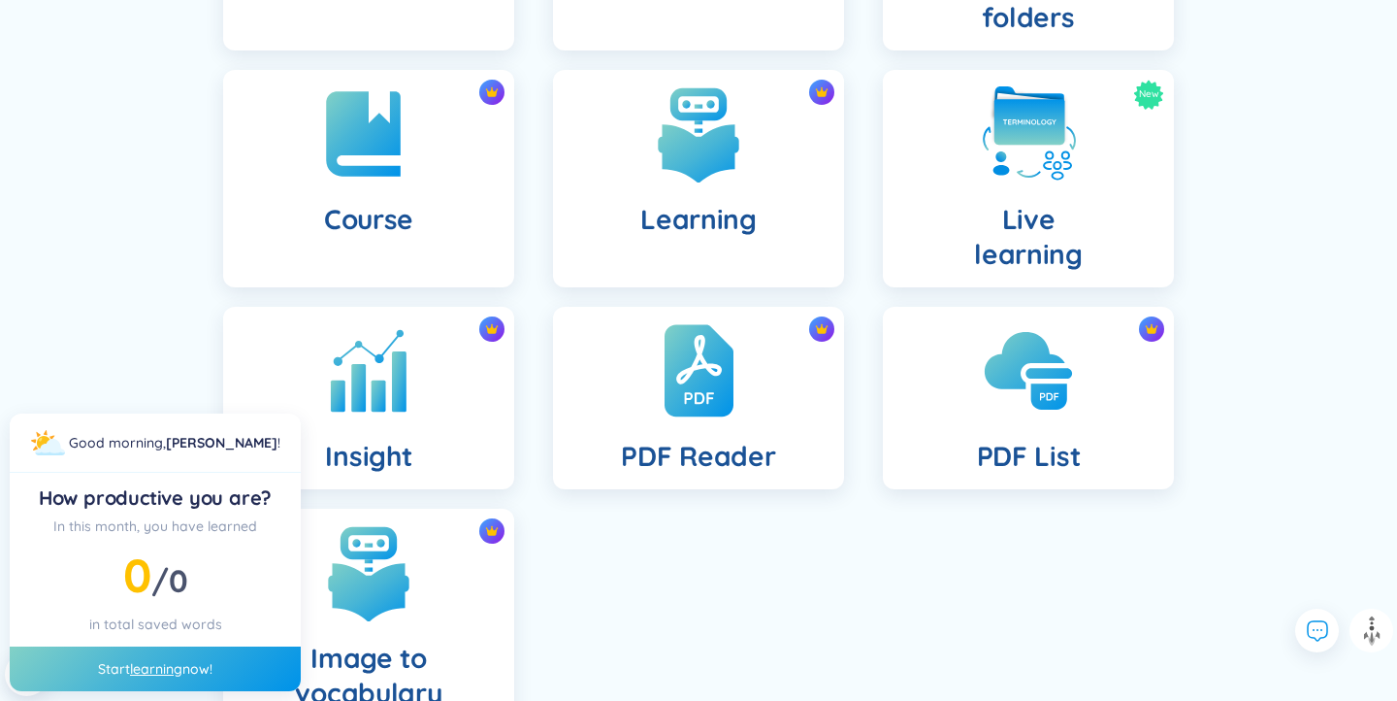
scroll to position [509, 0]
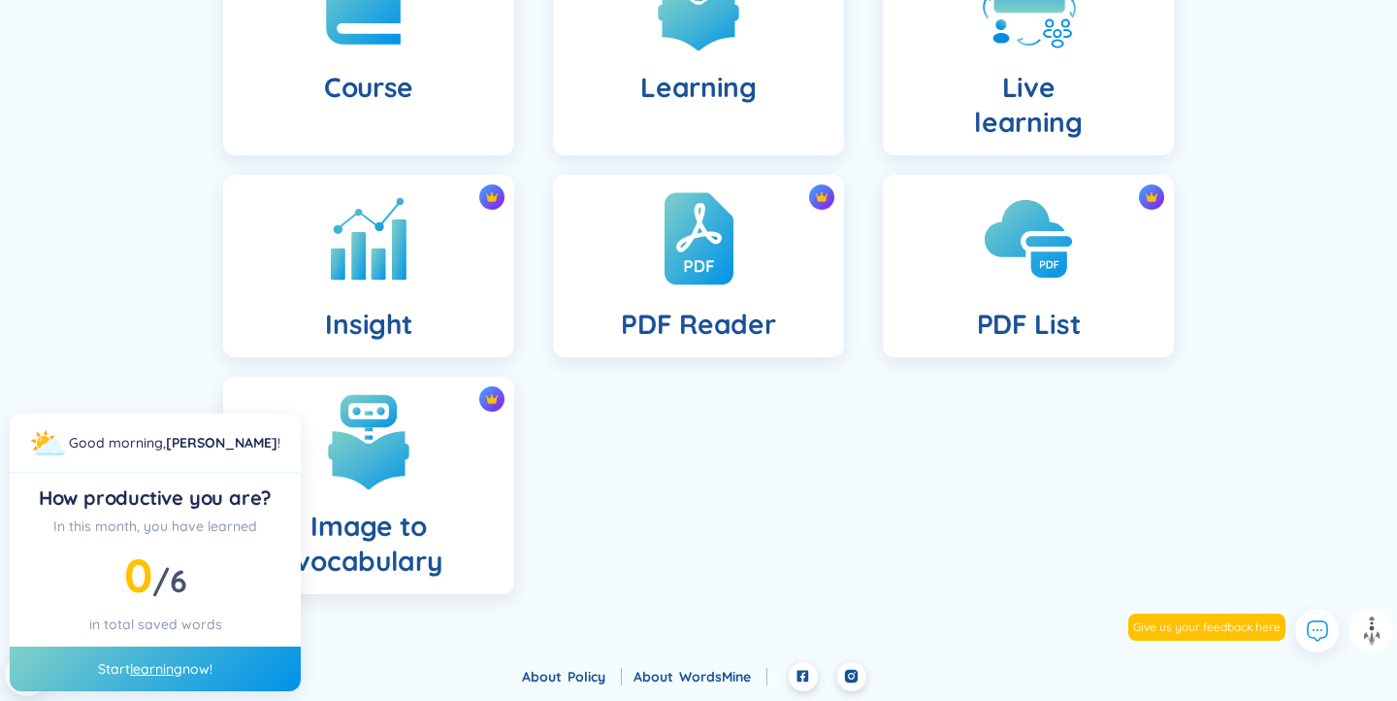
click at [165, 671] on footer "About Policy About WordsMine" at bounding box center [698, 681] width 1397 height 39
click at [150, 670] on footer "About Policy About WordsMine" at bounding box center [698, 681] width 1397 height 39
click at [185, 490] on div "How productive you are?" at bounding box center [155, 497] width 260 height 27
click at [156, 673] on footer "About Policy About WordsMine" at bounding box center [698, 681] width 1397 height 39
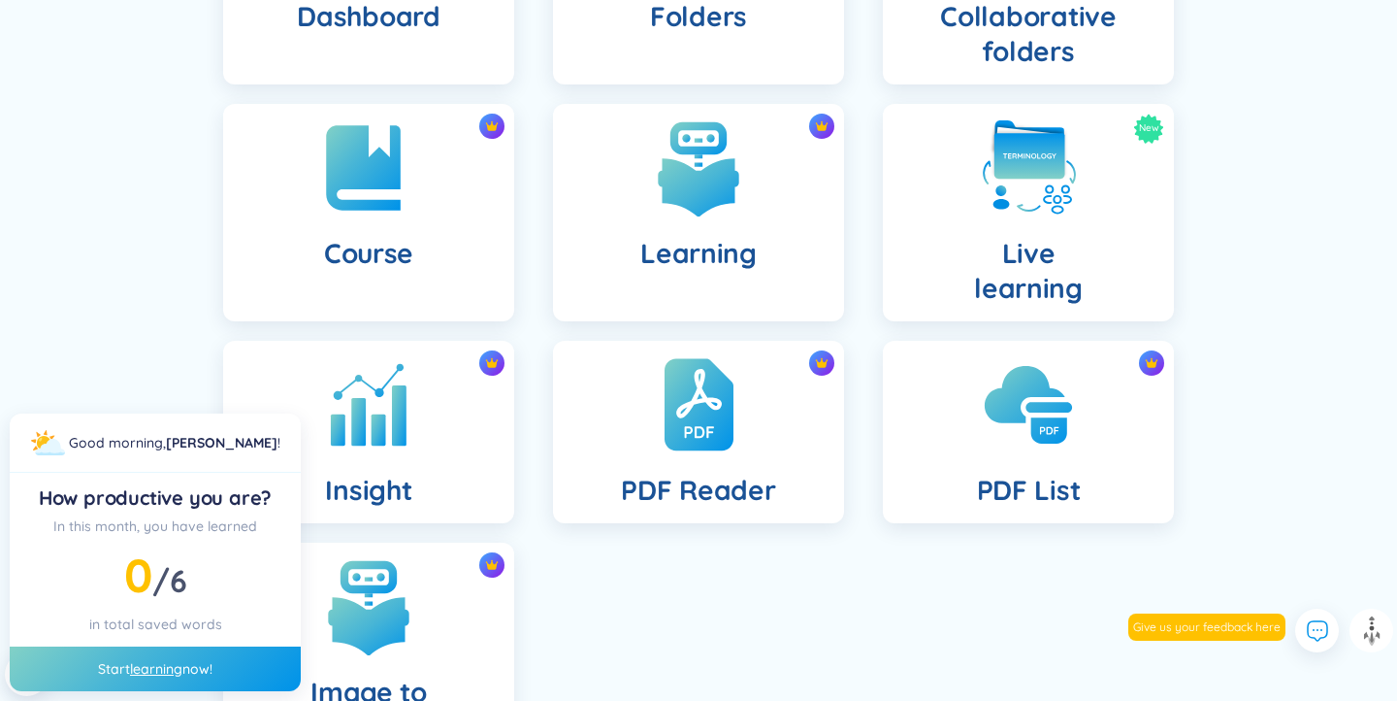
scroll to position [0, 0]
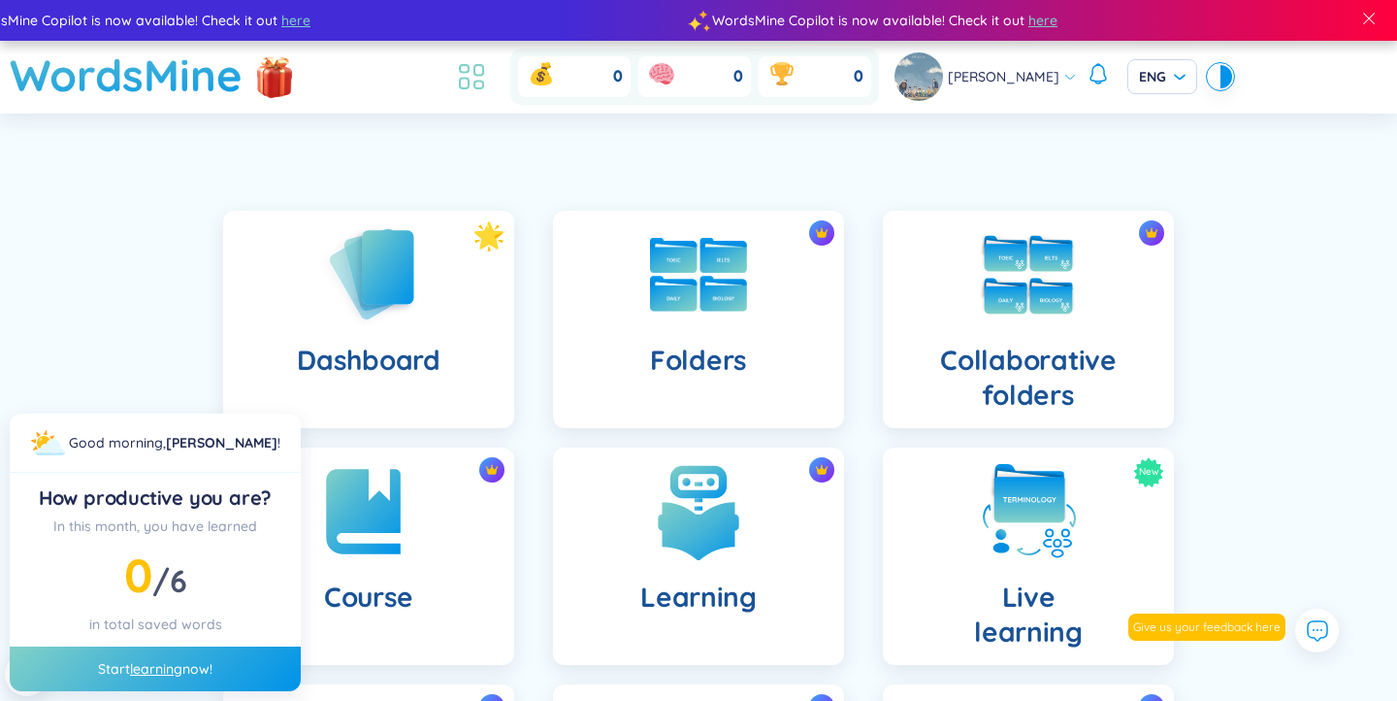
click at [483, 82] on icon at bounding box center [479, 86] width 9 height 8
click at [489, 74] on icon at bounding box center [471, 76] width 35 height 35
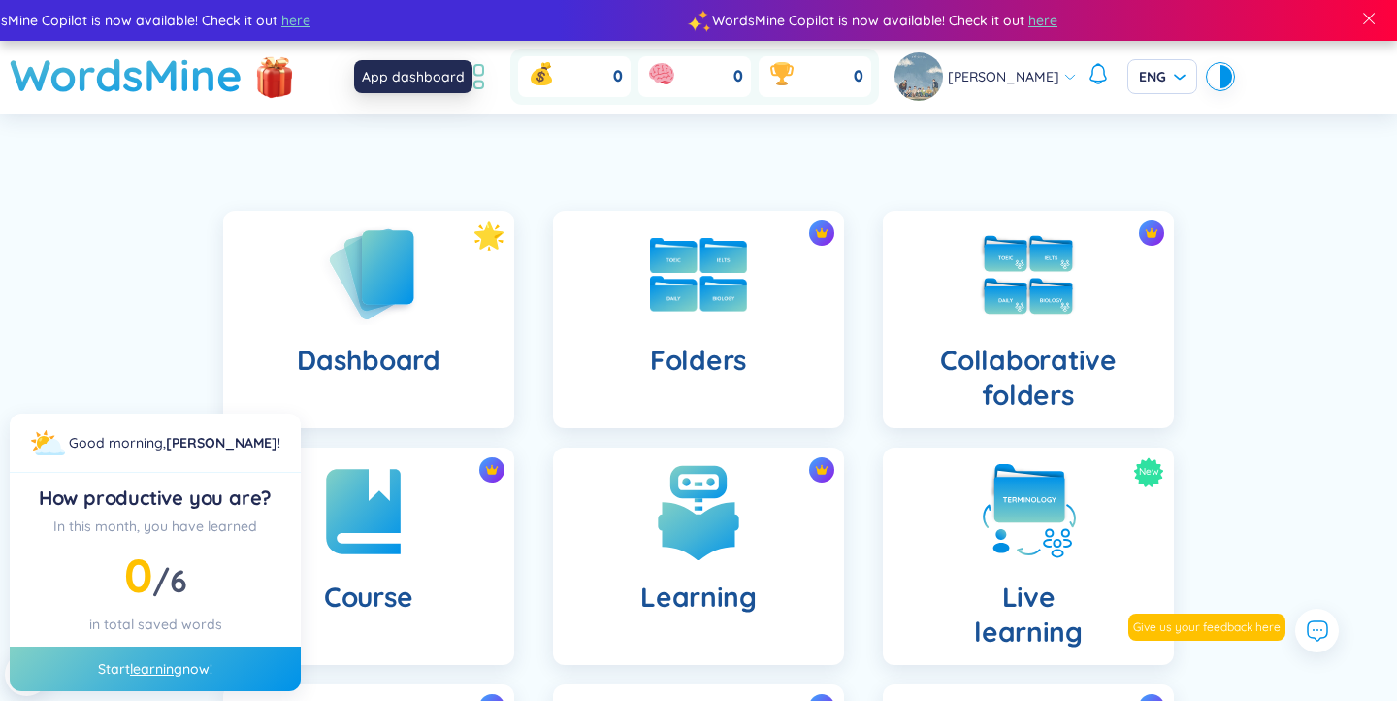
click at [489, 74] on icon at bounding box center [471, 76] width 35 height 35
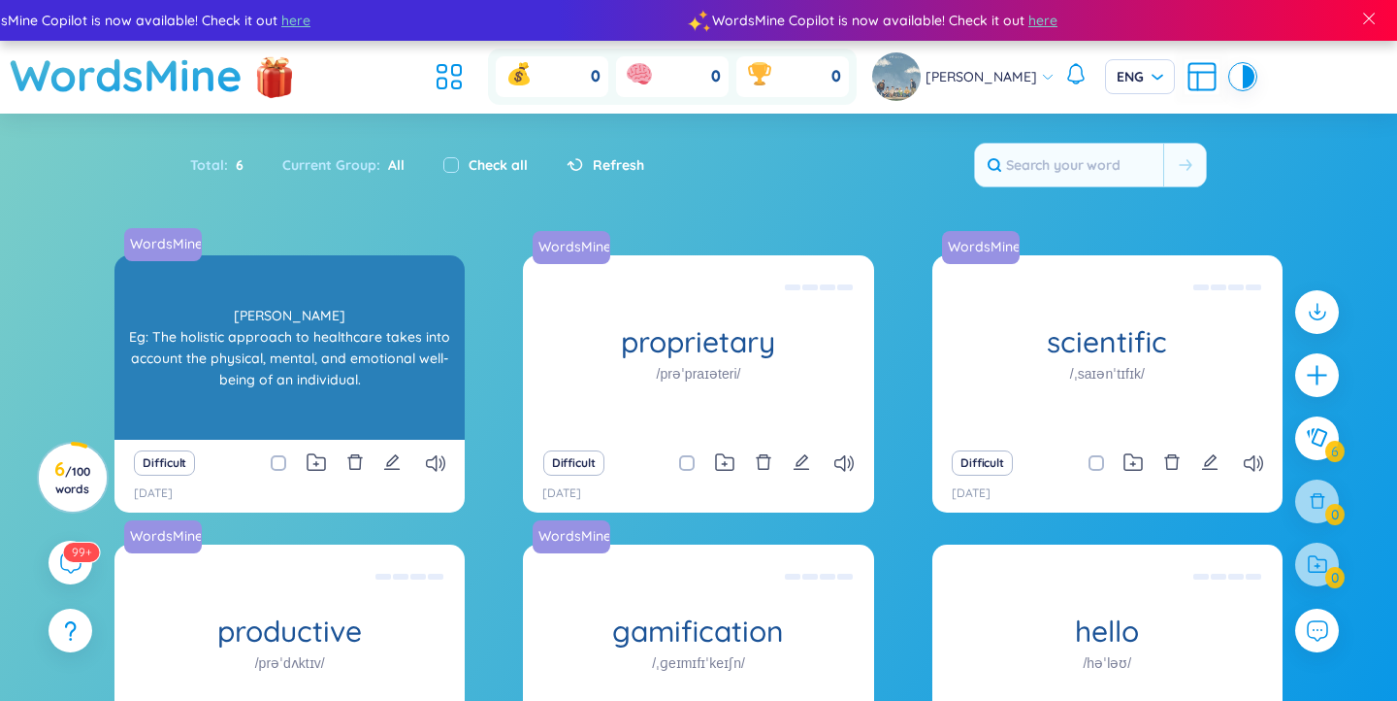
scroll to position [203, 0]
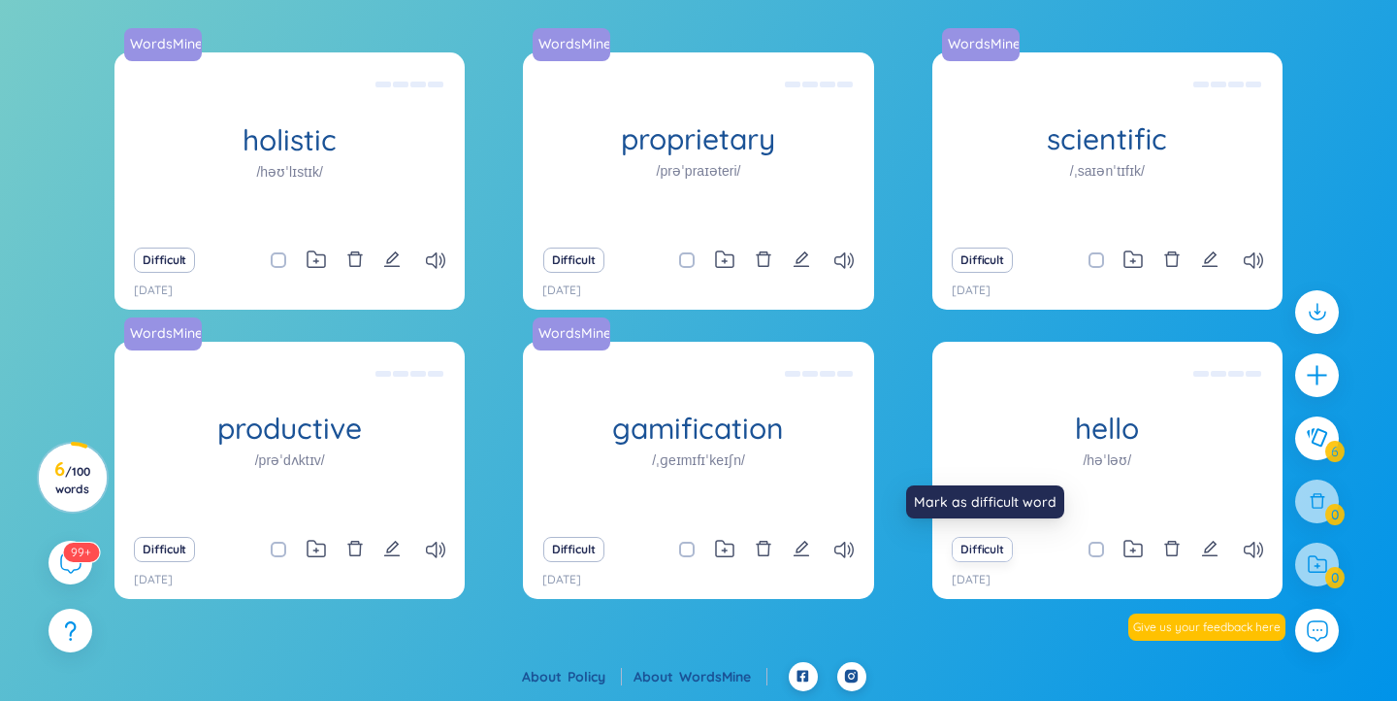
click at [978, 552] on button "Difficult" at bounding box center [982, 549] width 61 height 25
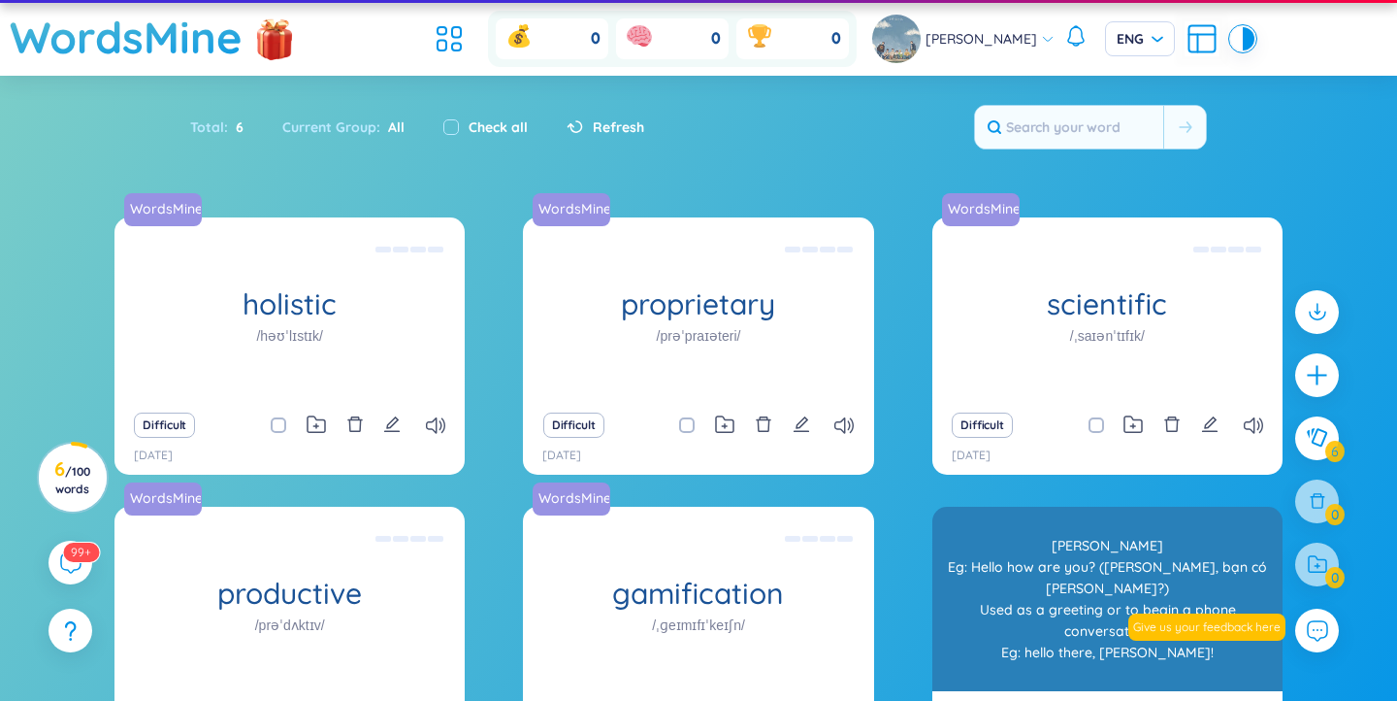
scroll to position [17, 0]
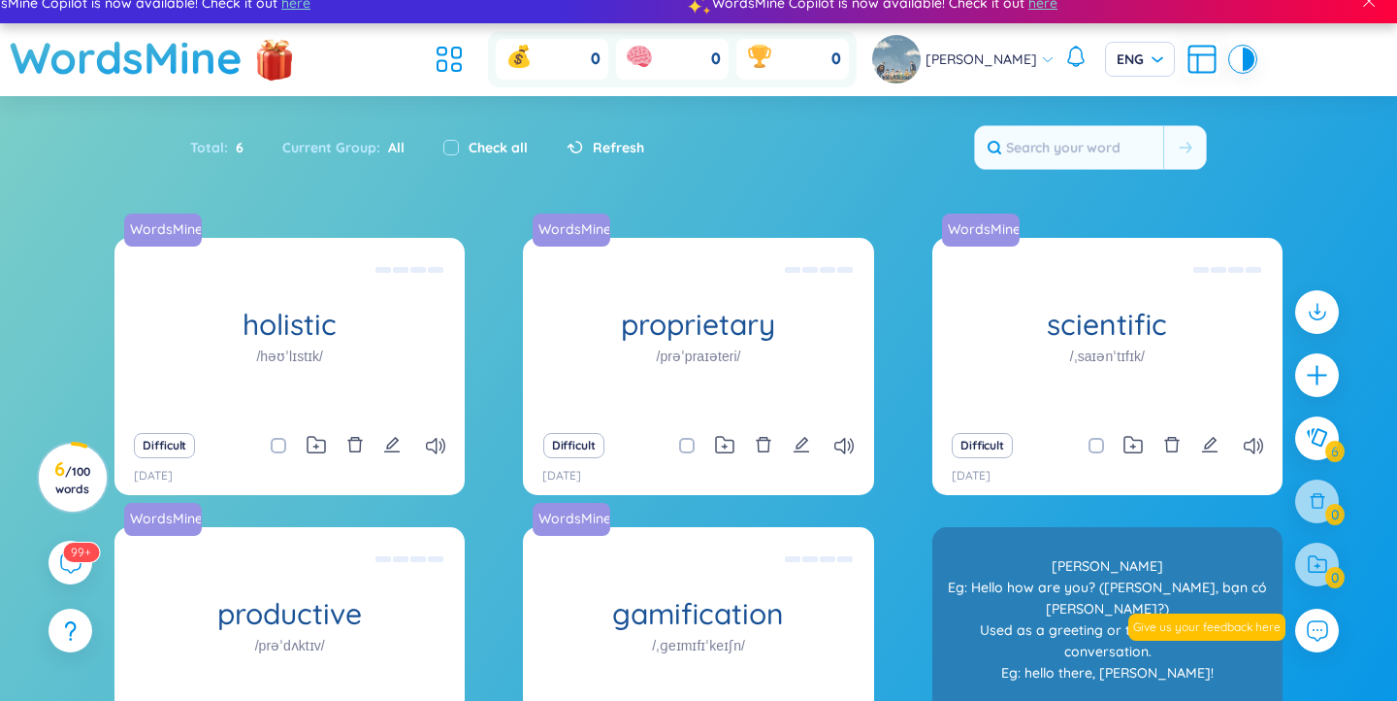
click at [1072, 534] on div "Xin chào Eg: Hello how are you? (Xin chào, bạn có khỏe không?) Used as a greeti…" at bounding box center [1107, 619] width 331 height 175
click at [1066, 584] on div "Xin chào Eg: Hello how are you? (Xin chào, bạn có khỏe không?) Used as a greeti…" at bounding box center [1107, 619] width 331 height 175
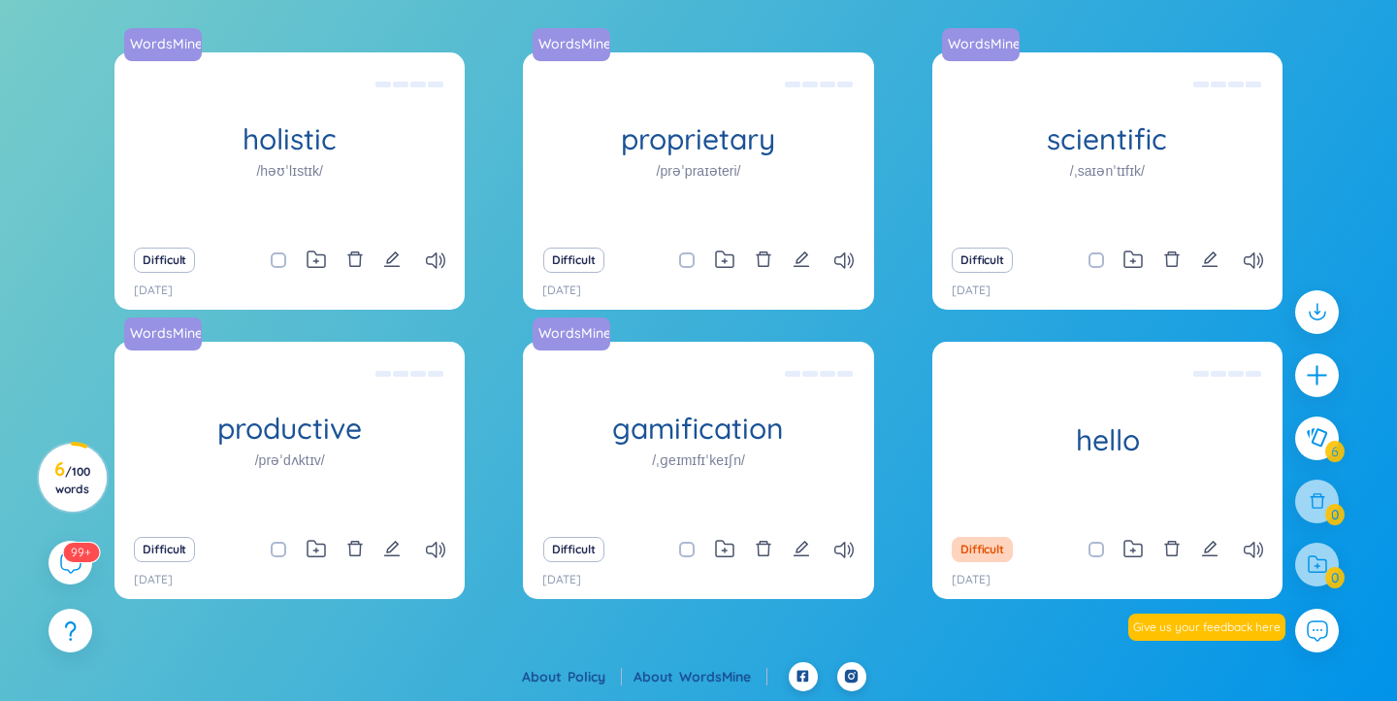
click at [1100, 552] on input "checkbox" at bounding box center [1107, 550] width 16 height 16
checkbox input "true"
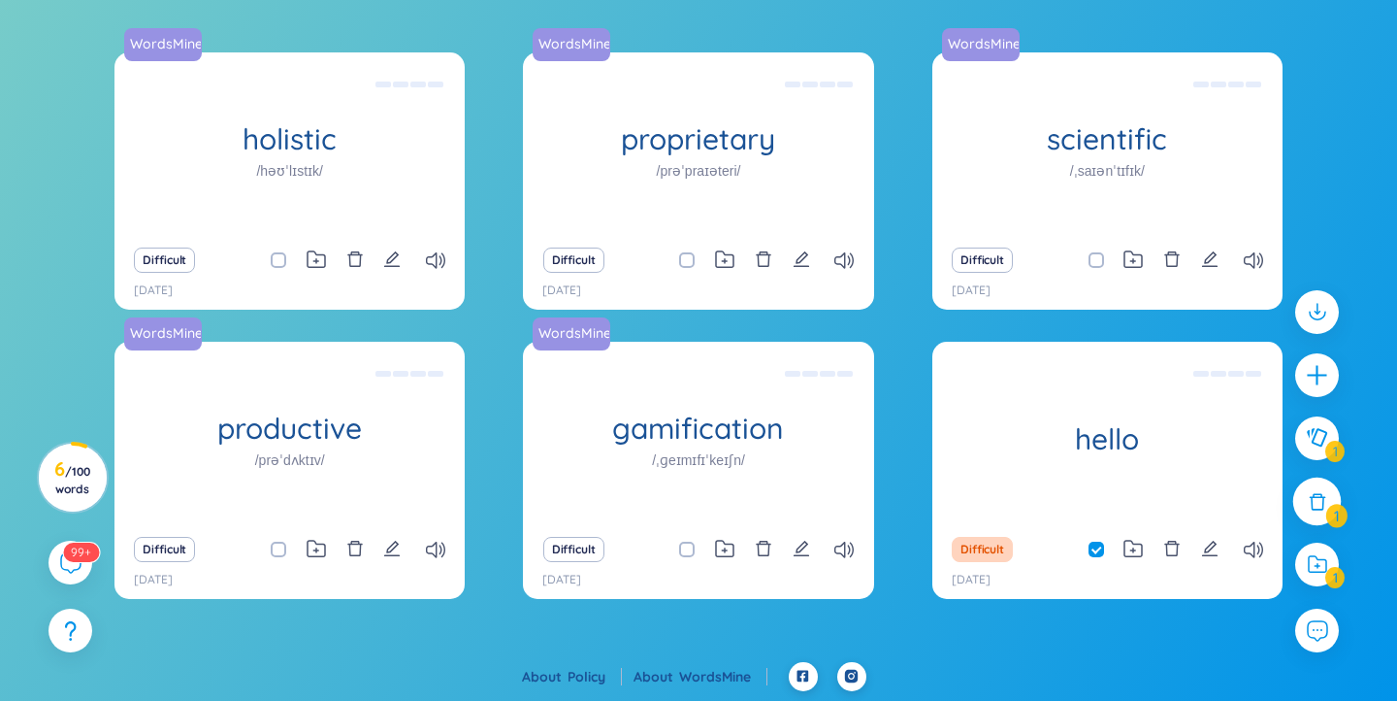
click at [1311, 497] on icon at bounding box center [1317, 501] width 16 height 16
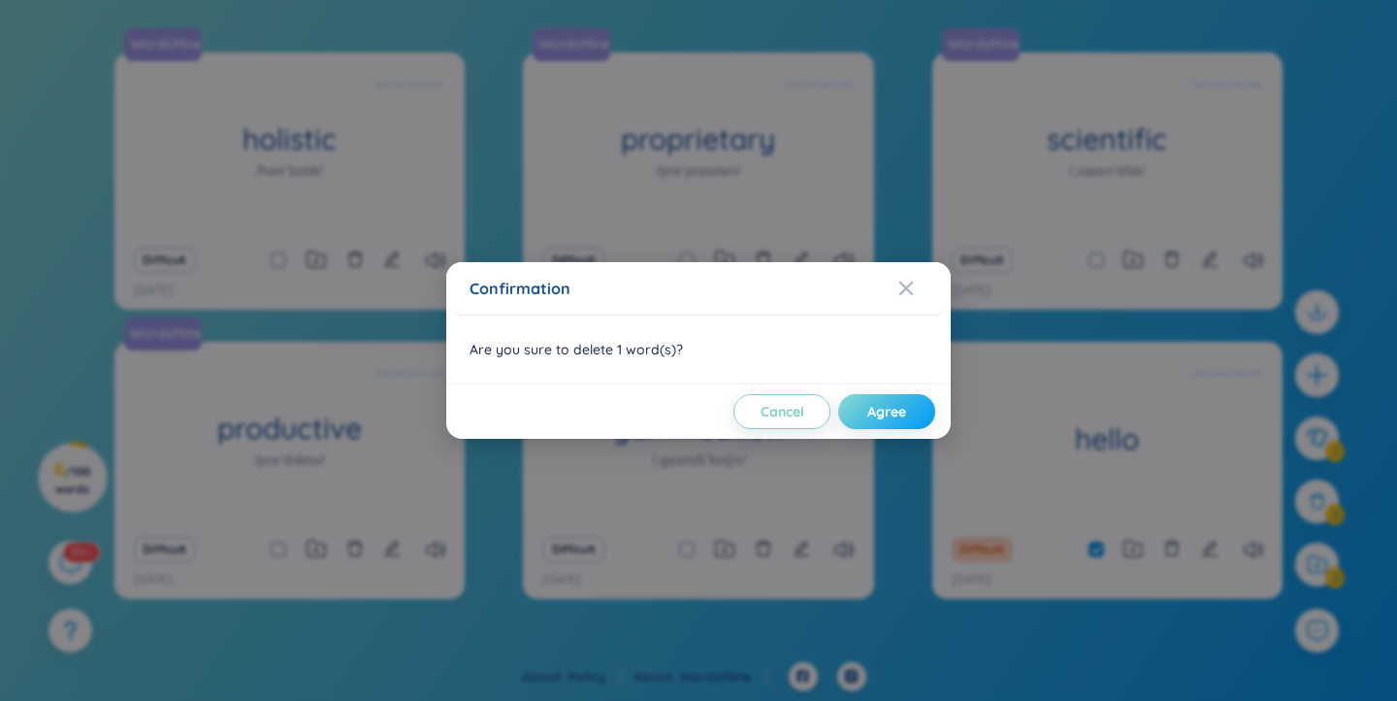
click at [908, 415] on button "Agree" at bounding box center [886, 411] width 97 height 35
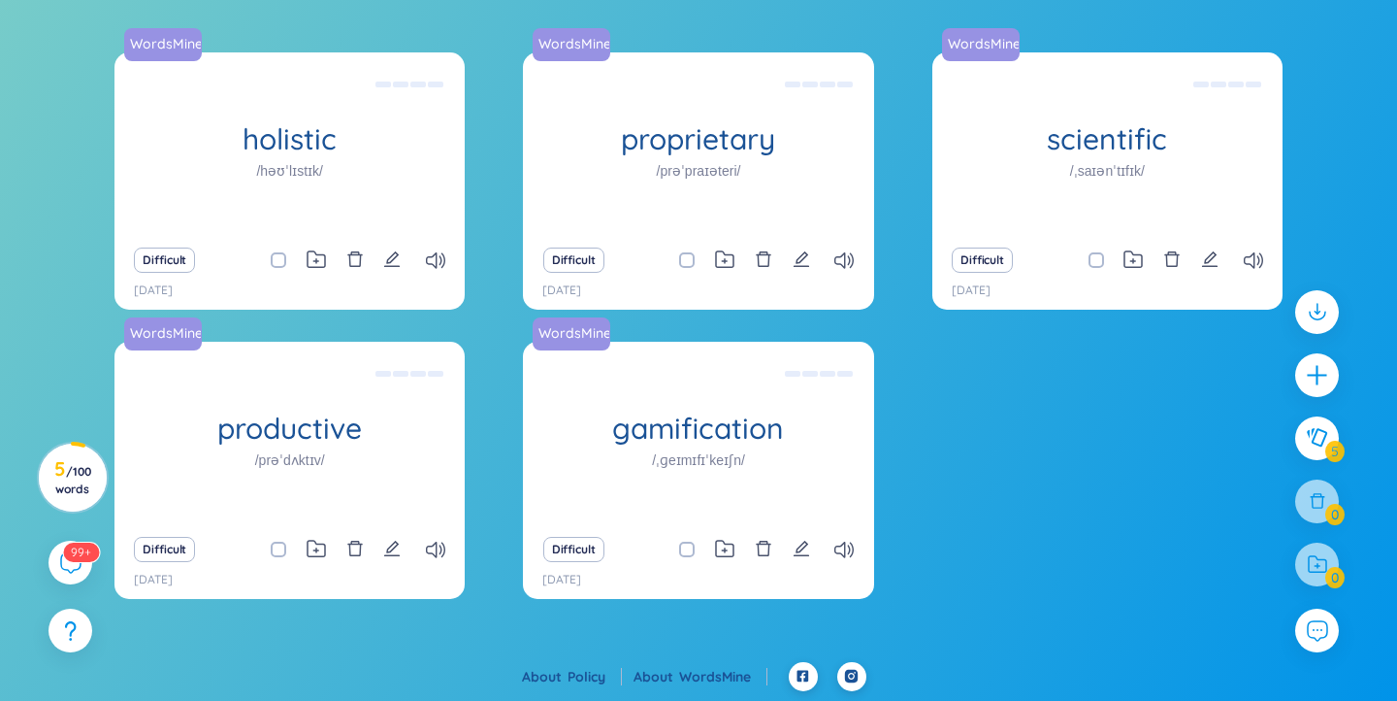
scroll to position [0, 0]
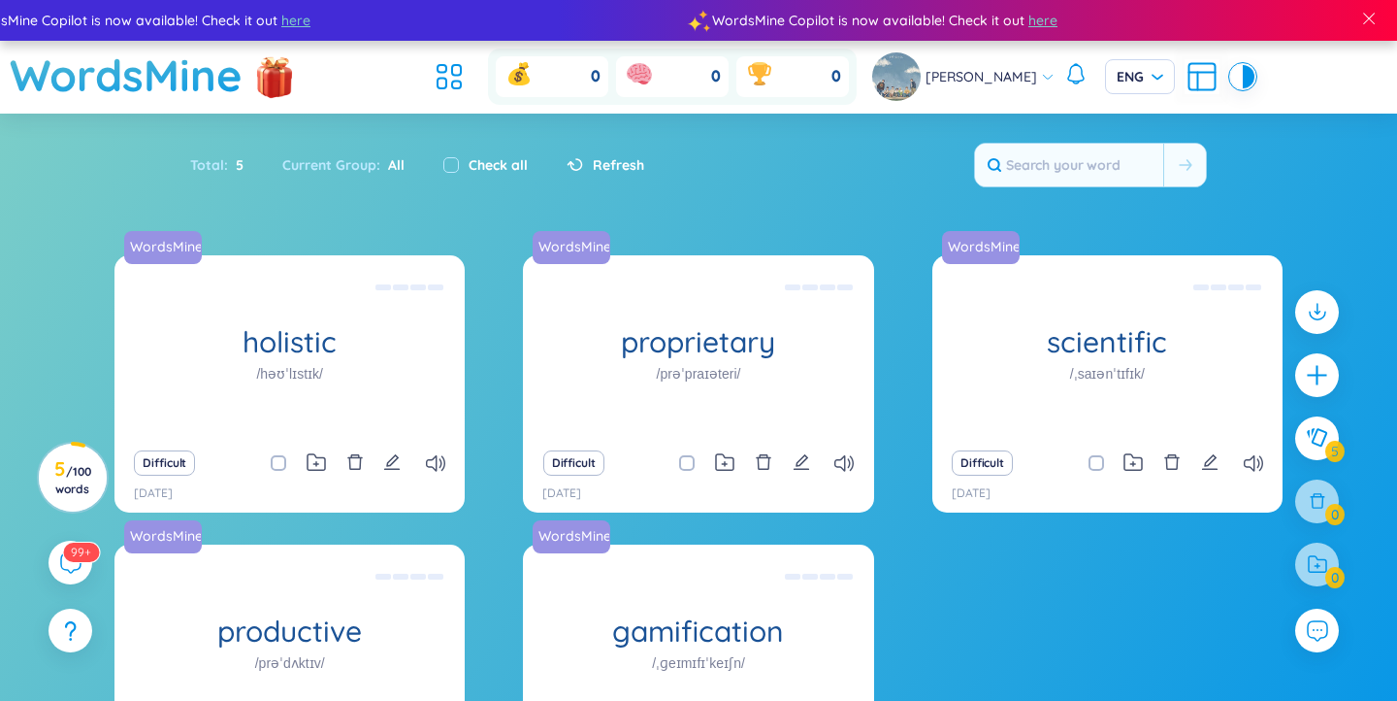
click at [1185, 61] on icon at bounding box center [1202, 76] width 35 height 35
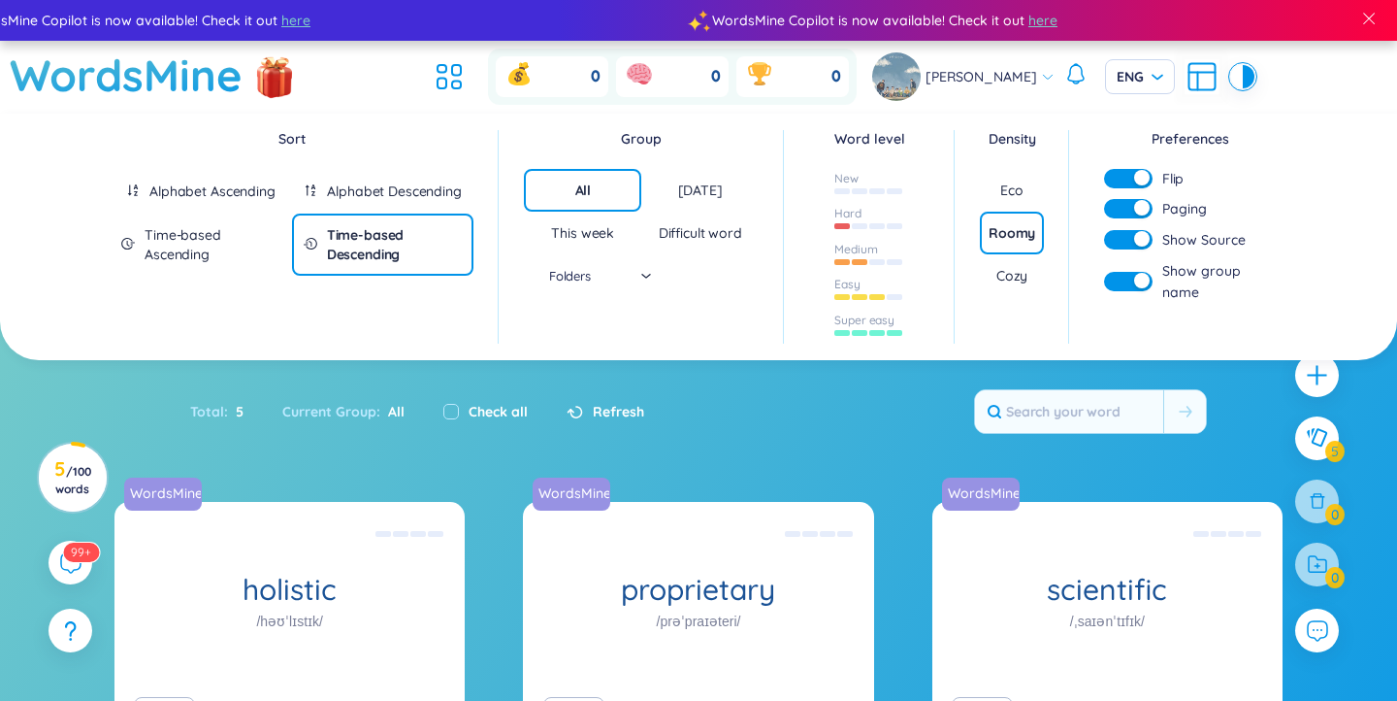
click at [675, 377] on section "Sort Alphabet Ascending Alphabet Descending Time-based Ascending Time-based Des…" at bounding box center [698, 613] width 1397 height 999
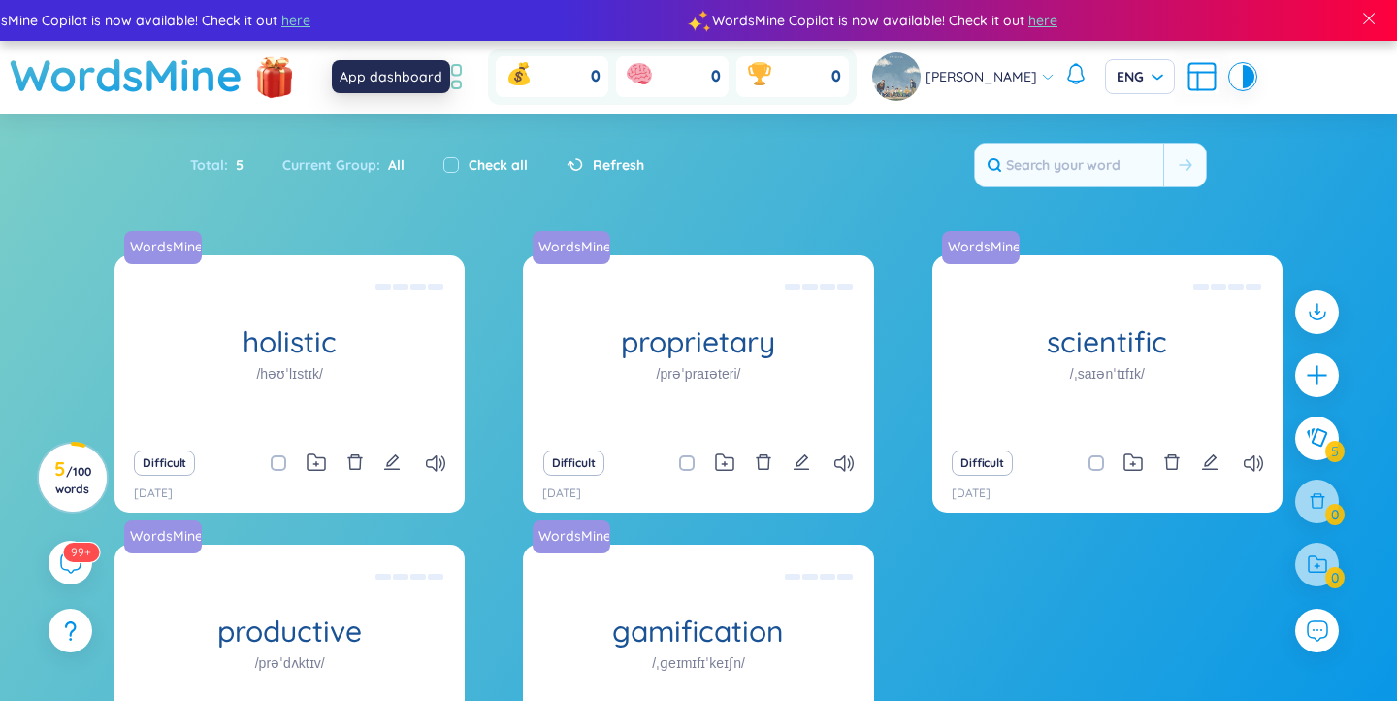
click at [467, 81] on icon at bounding box center [449, 76] width 35 height 35
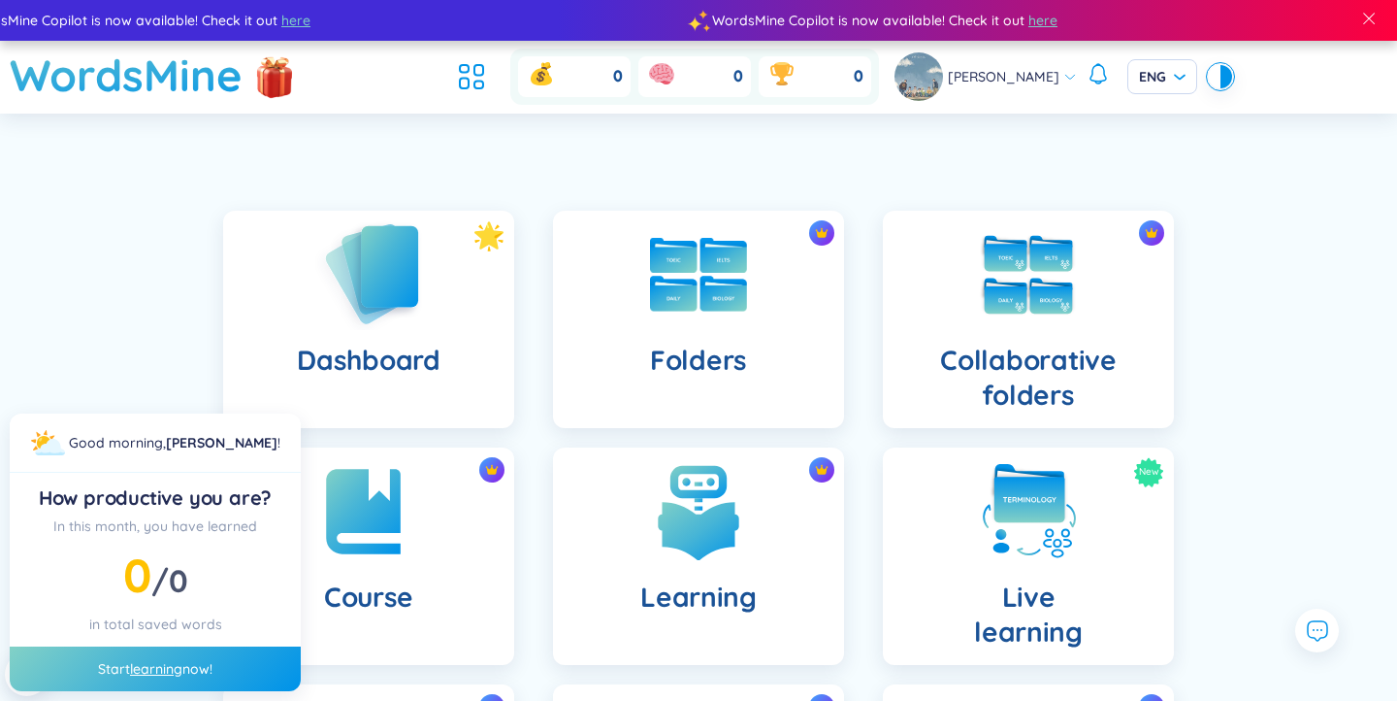
click at [375, 282] on img at bounding box center [368, 273] width 107 height 111
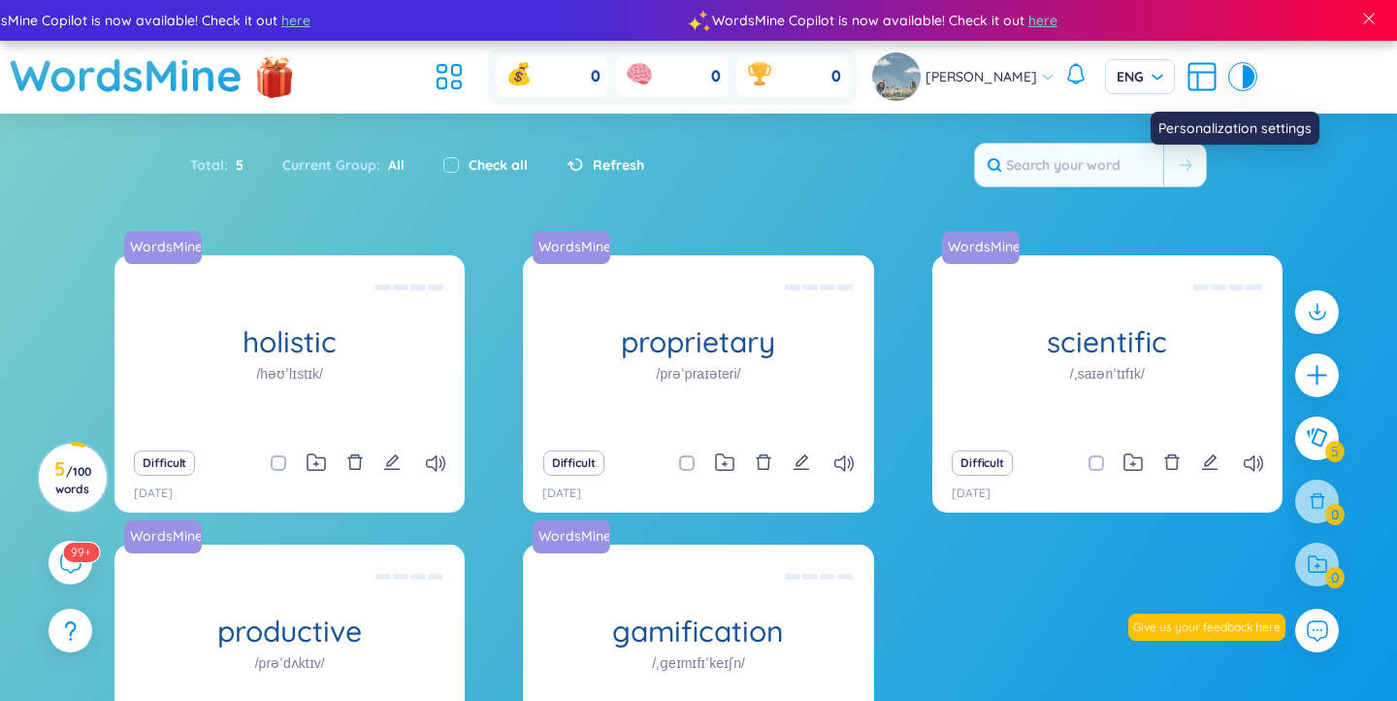
click at [1185, 69] on icon at bounding box center [1202, 76] width 35 height 35
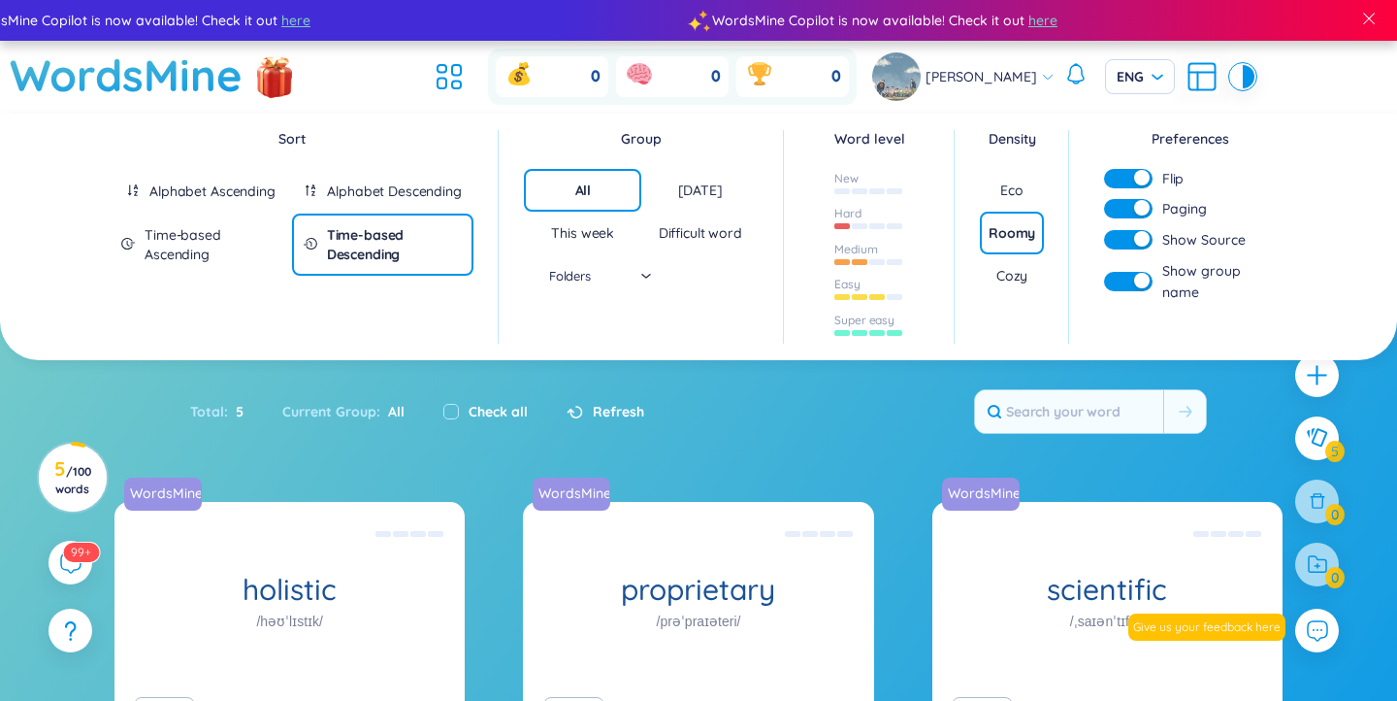
click at [470, 449] on section "Sort Alphabet Ascending Alphabet Descending Time-based Ascending Time-based Des…" at bounding box center [698, 613] width 1397 height 999
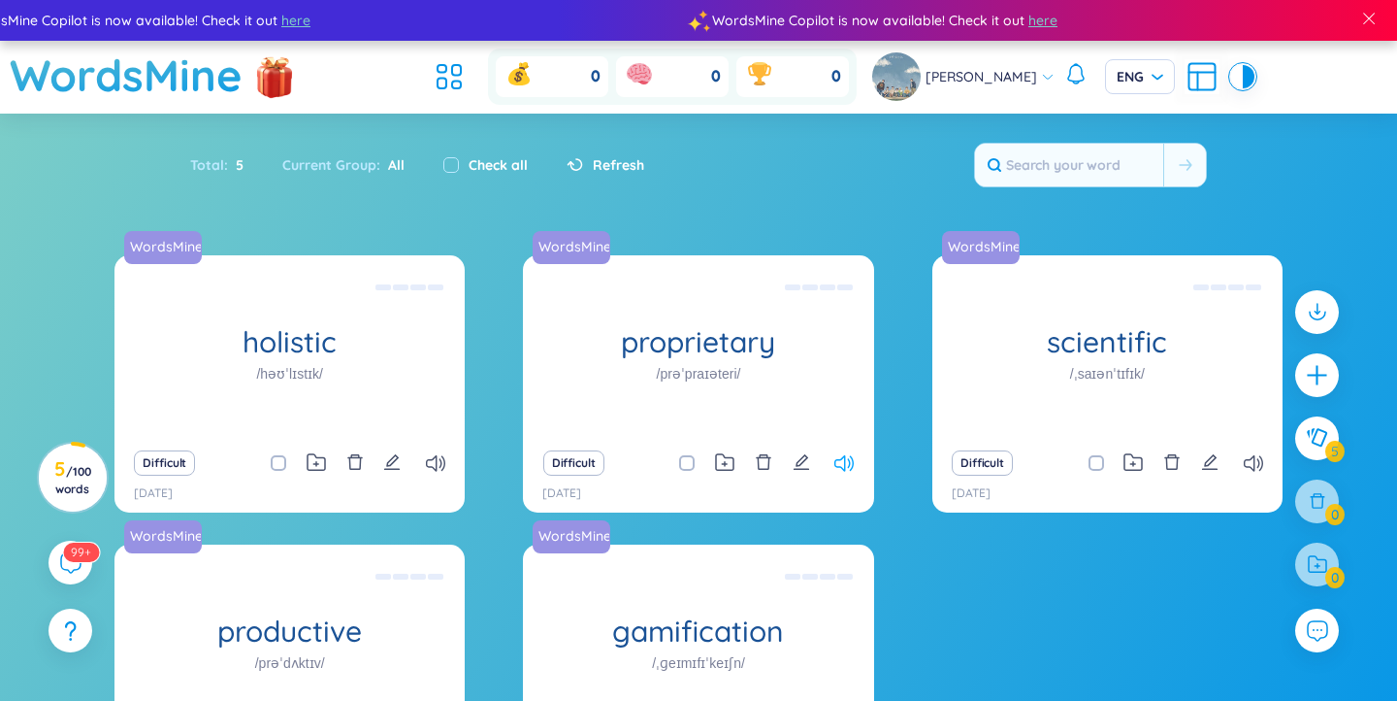
click at [851, 457] on icon at bounding box center [844, 463] width 19 height 16
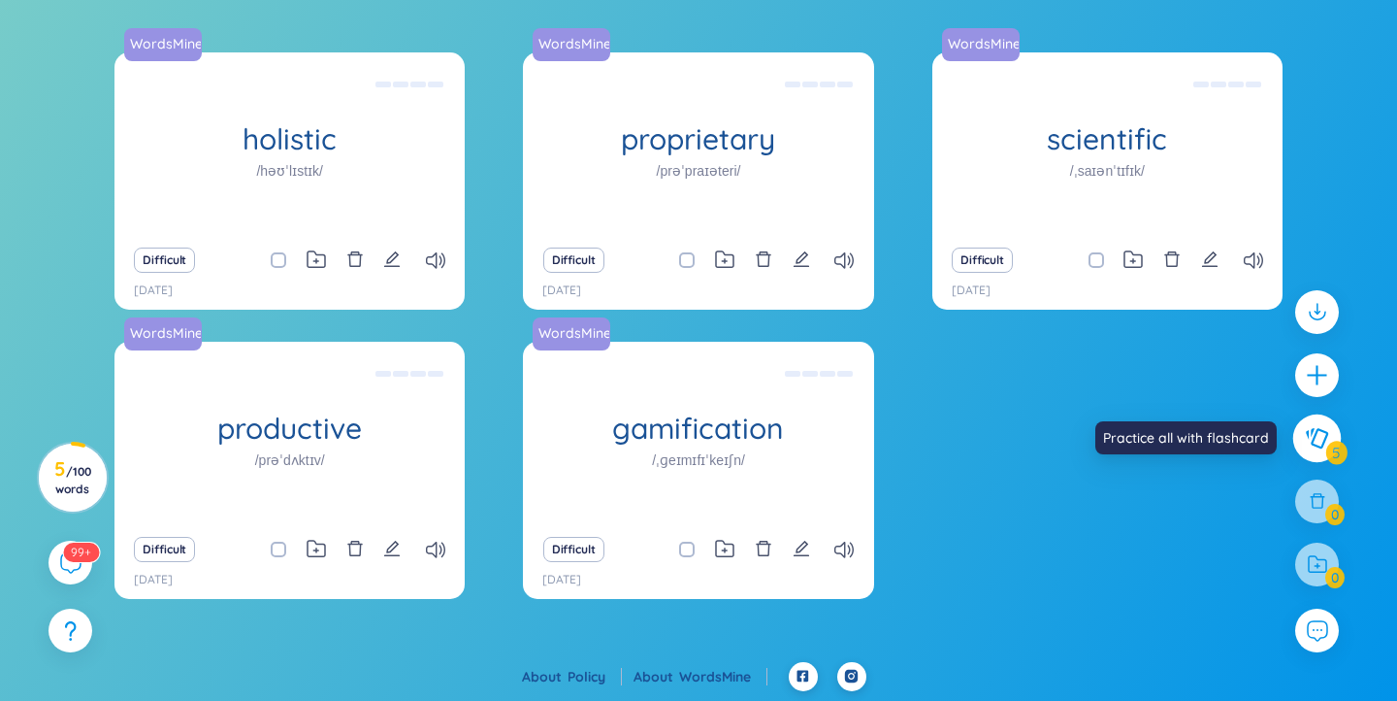
click at [1315, 450] on button at bounding box center [1318, 438] width 49 height 49
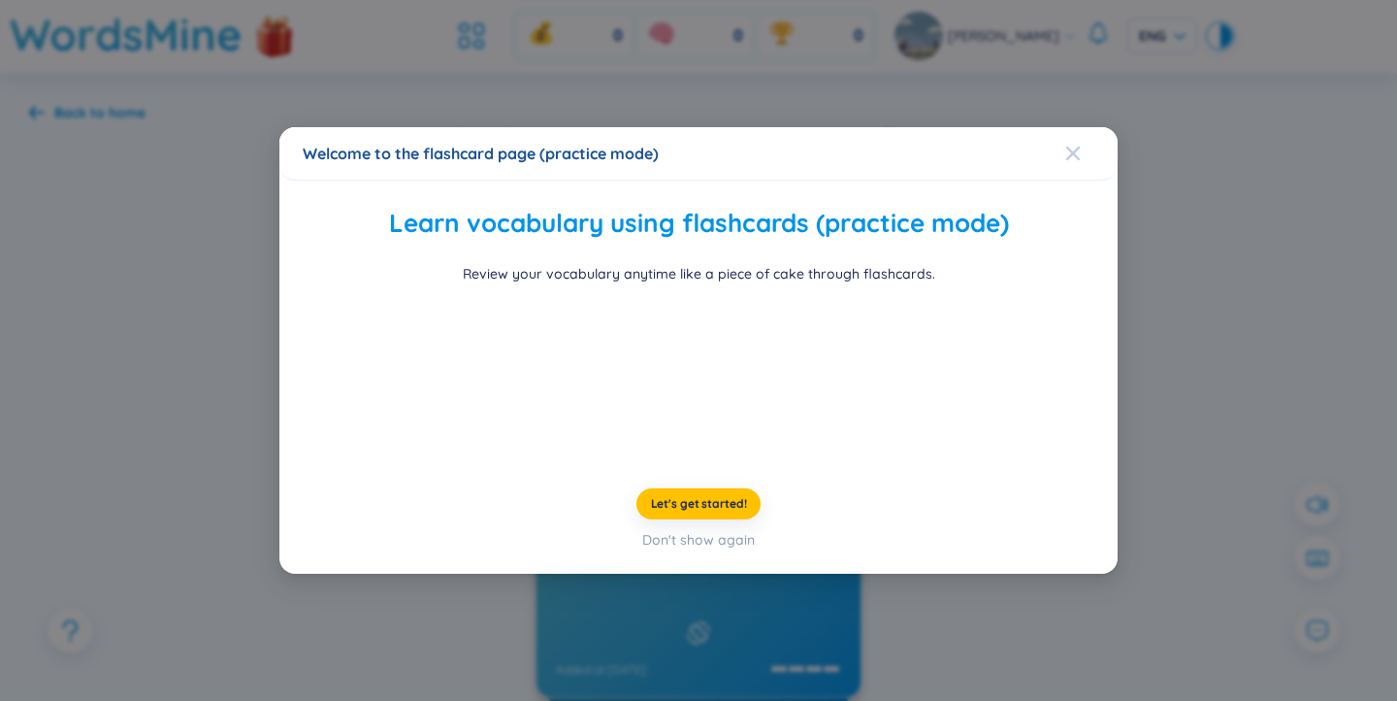
click at [1072, 146] on icon "Close" at bounding box center [1074, 154] width 16 height 16
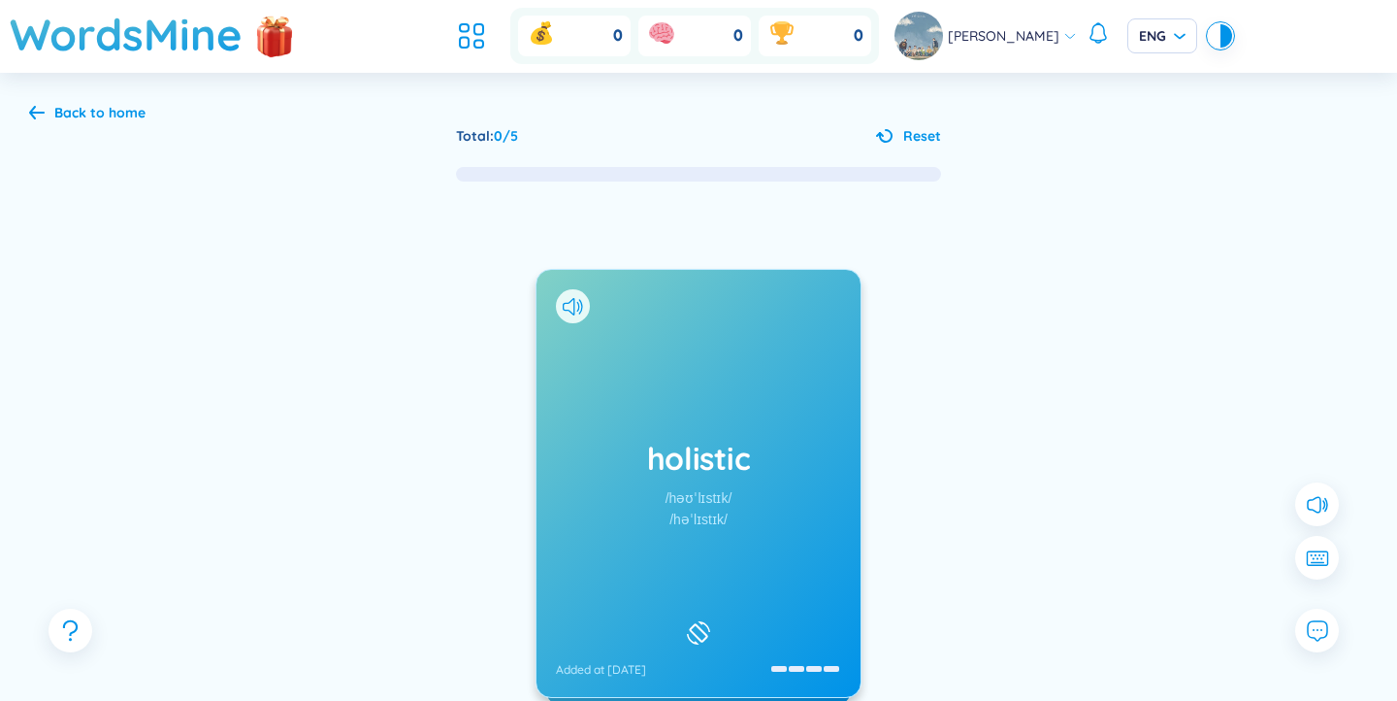
click at [656, 346] on div "holistic /həʊˈlɪstɪk/ /həˈlɪstɪk/ Added at 7/9/2025" at bounding box center [699, 483] width 324 height 427
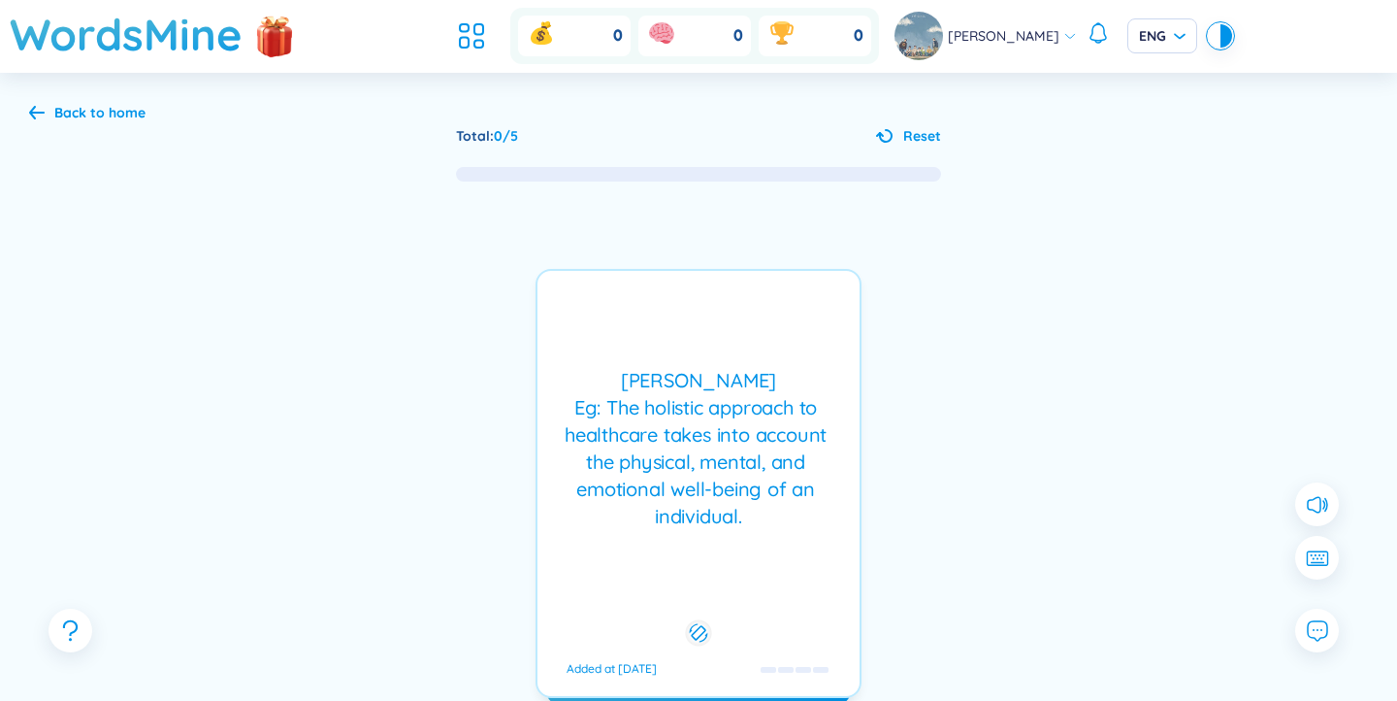
click at [656, 346] on div "Toàn diện Eg: The holistic approach to healthcare takes into account the physic…" at bounding box center [699, 483] width 326 height 429
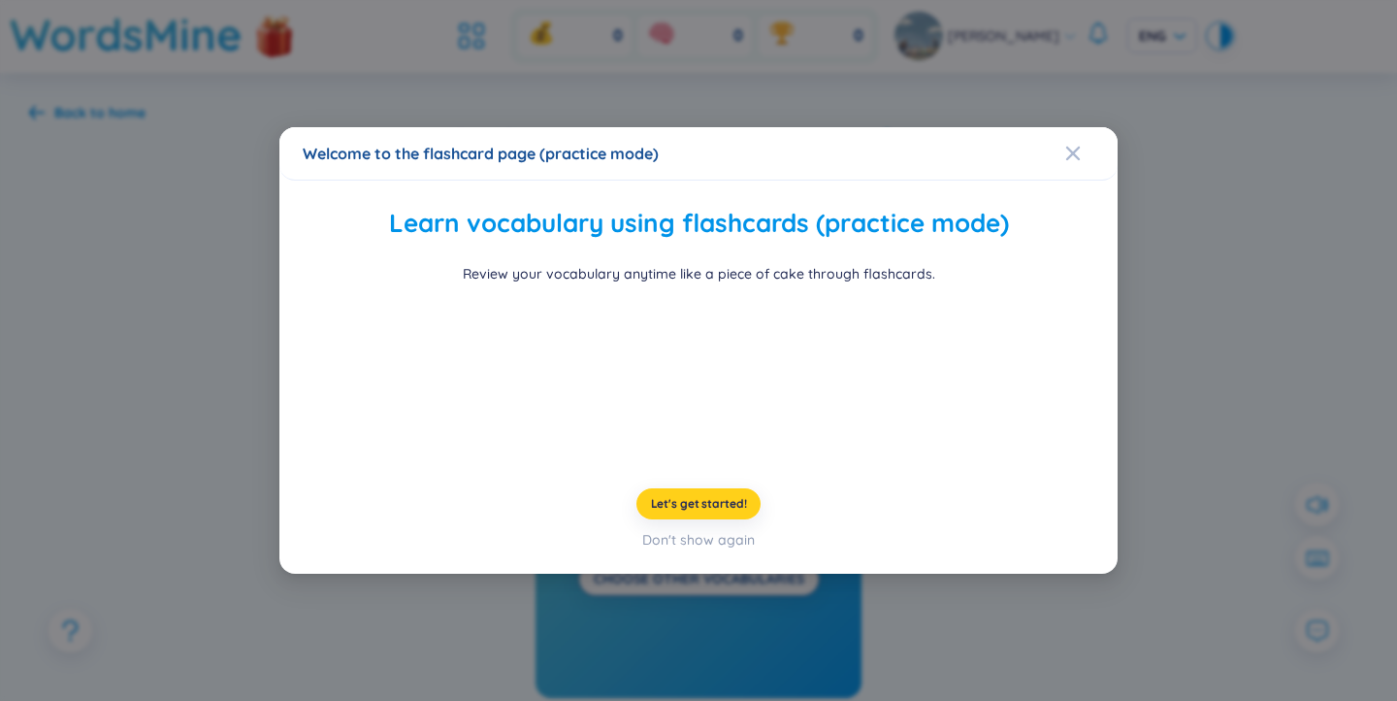
click at [670, 511] on span "Let's get started!" at bounding box center [699, 504] width 96 height 16
